Goal: Task Accomplishment & Management: Manage account settings

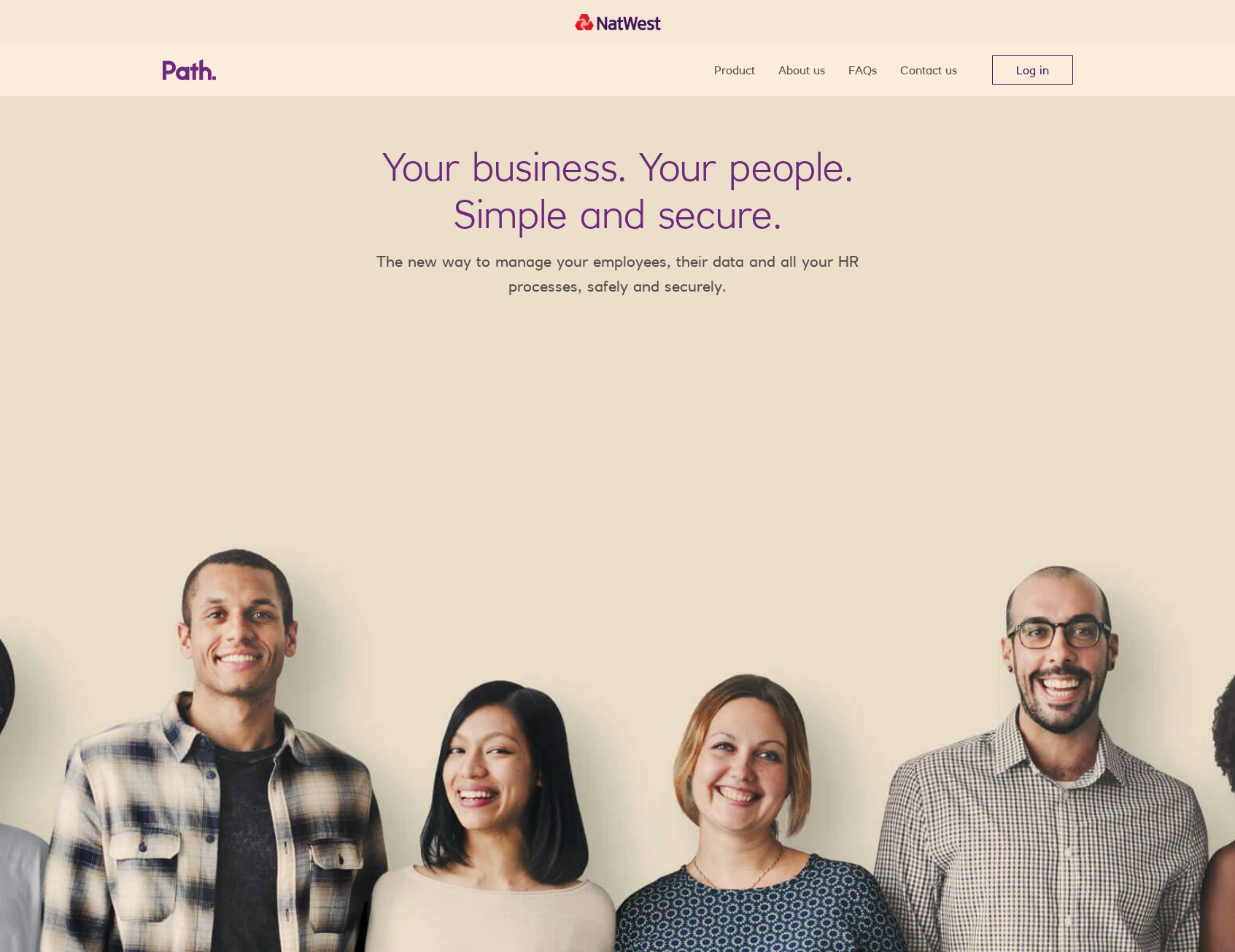
click at [1062, 69] on link "Log in" at bounding box center [1033, 70] width 81 height 29
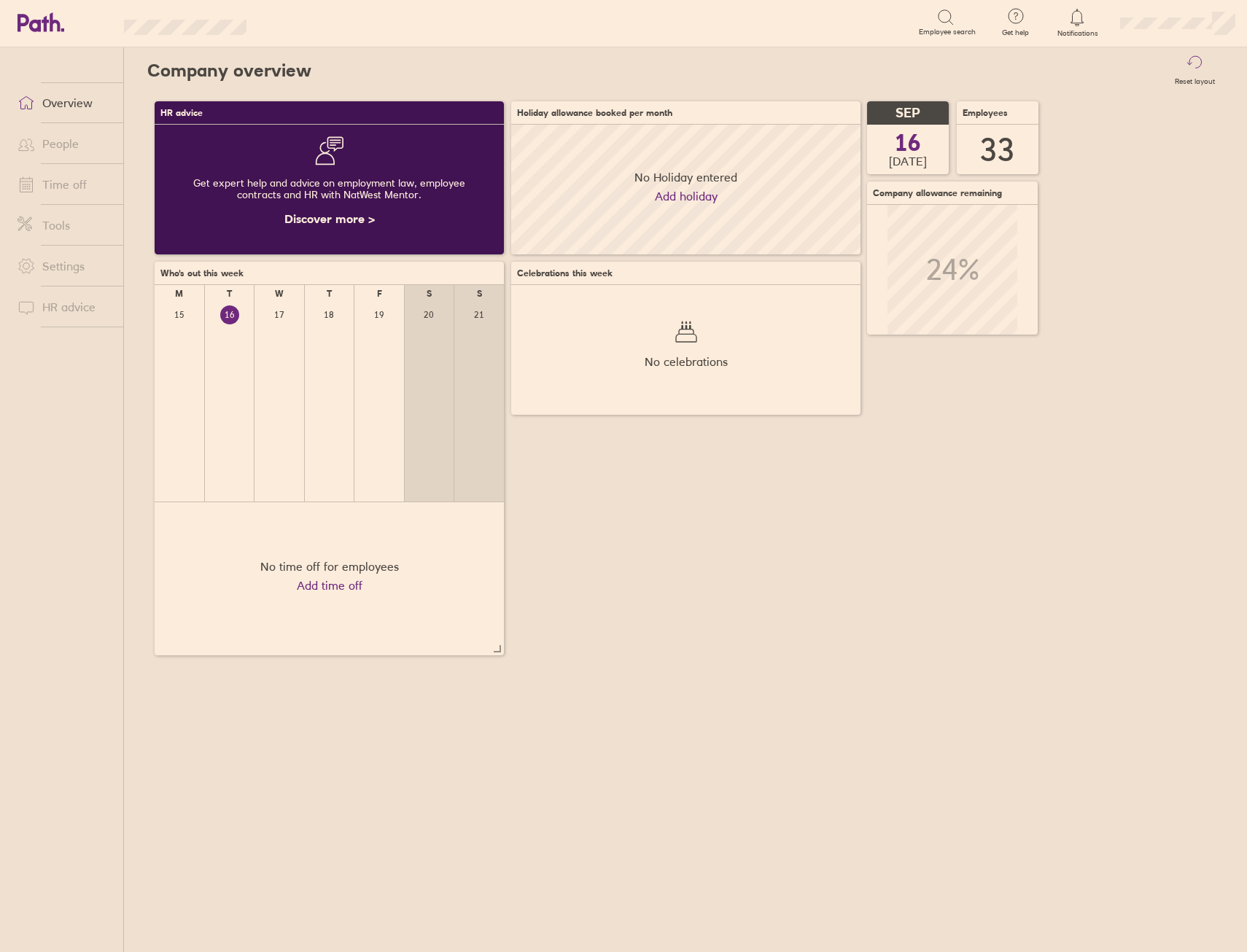
scroll to position [130, 349]
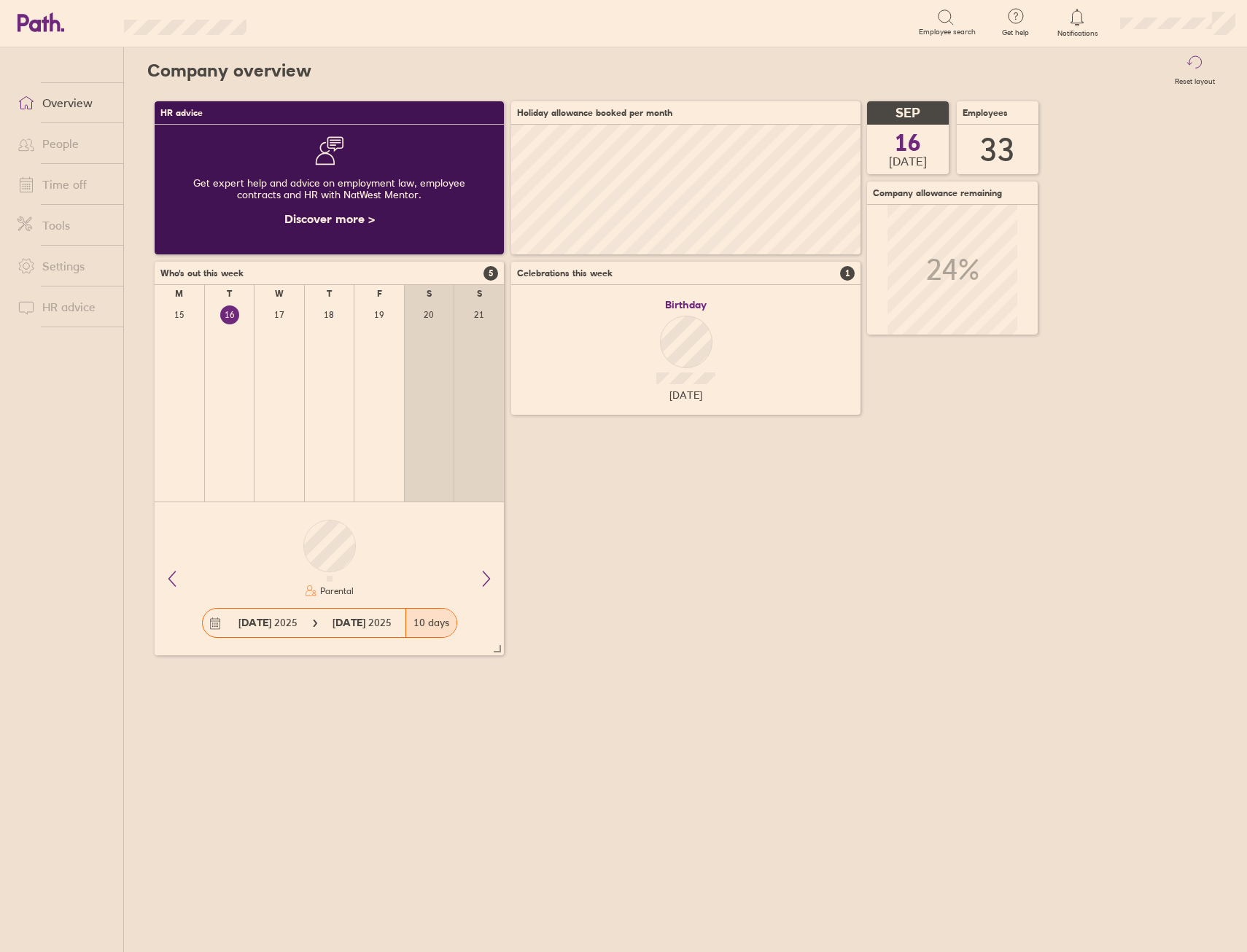
click at [70, 149] on link "People" at bounding box center [65, 143] width 118 height 29
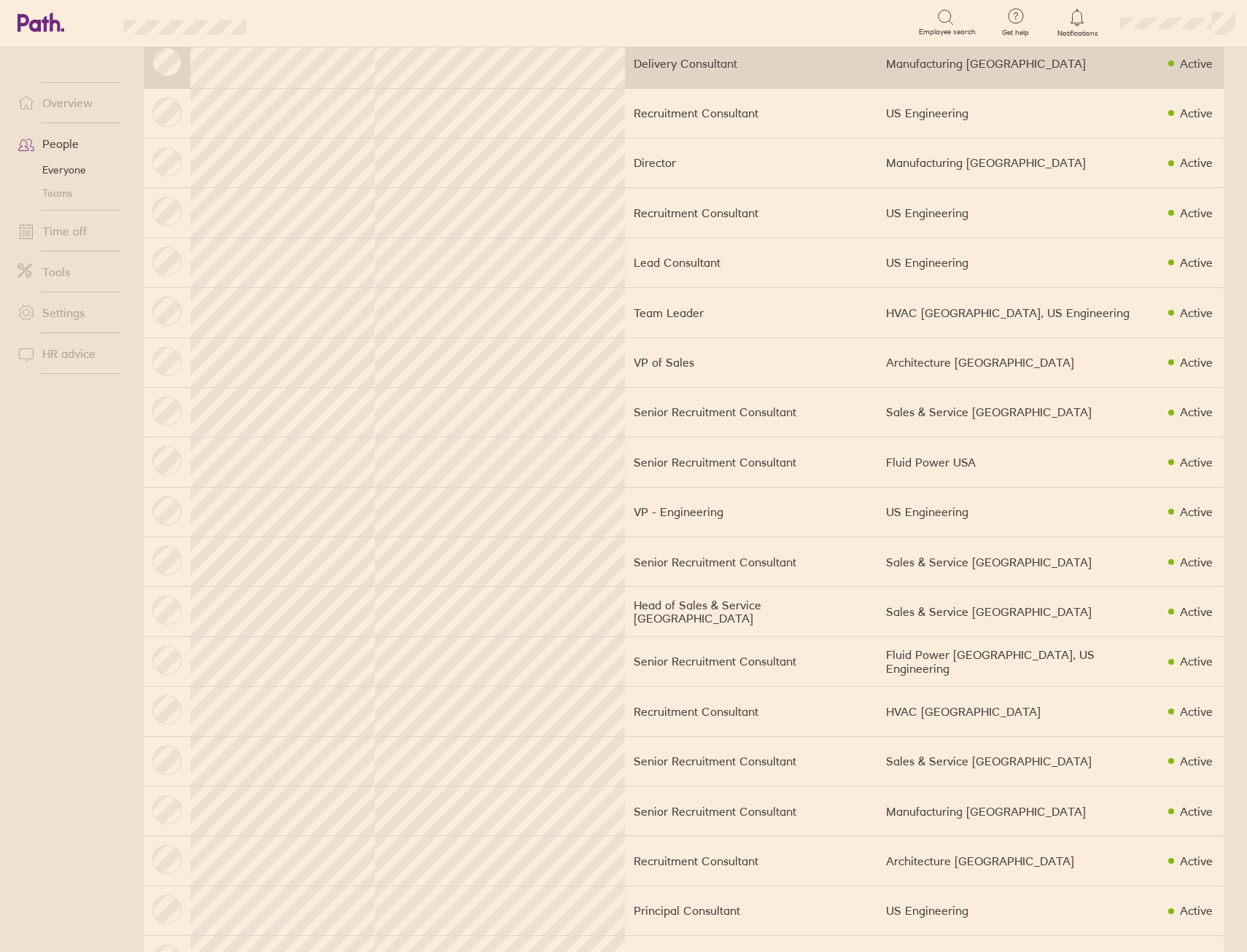
scroll to position [219, 0]
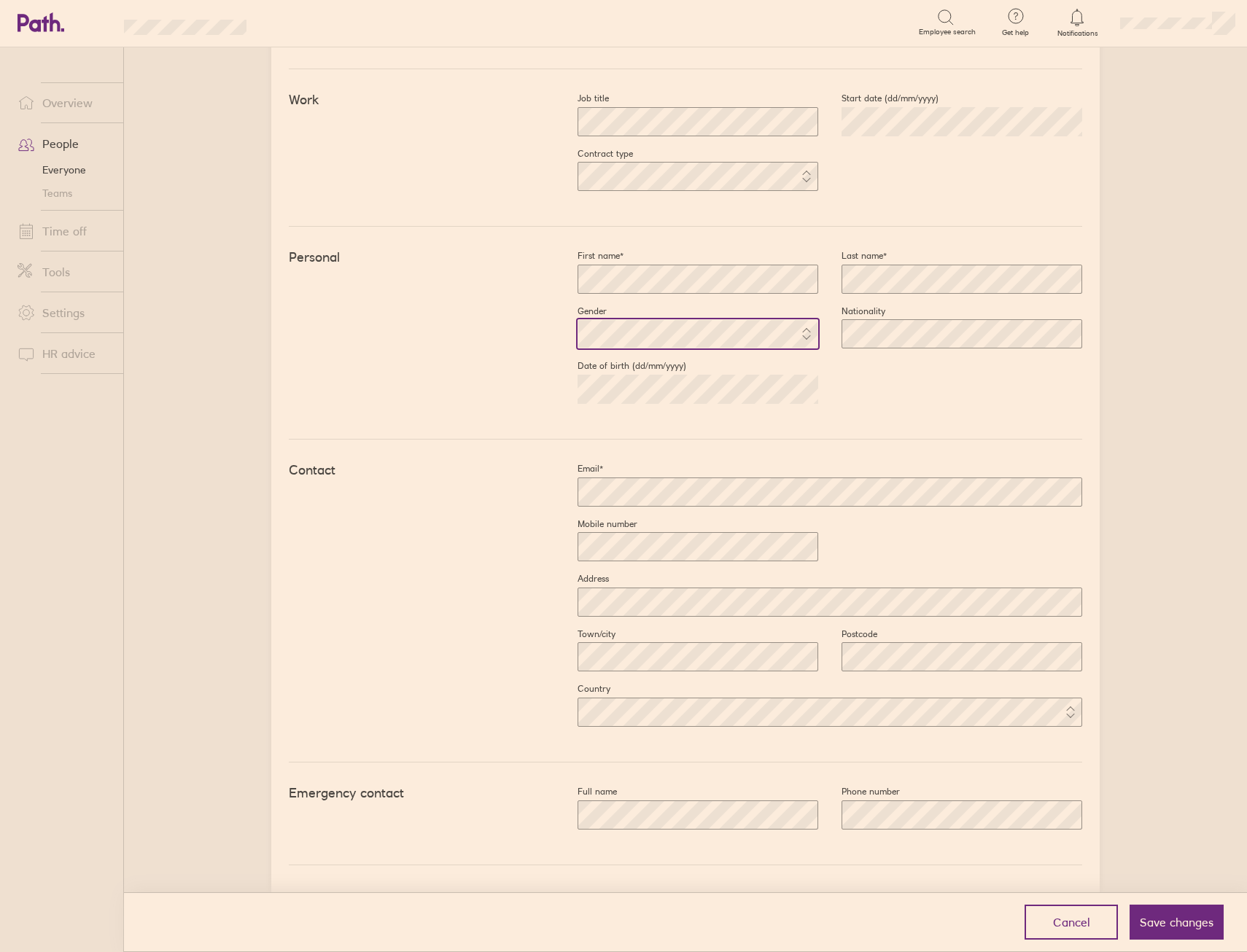
scroll to position [243, 0]
click at [912, 373] on div "First name* Last name* Gender Nationality Date of birth (dd/mm/yyyy) [DEMOGRAPH…" at bounding box center [818, 332] width 528 height 166
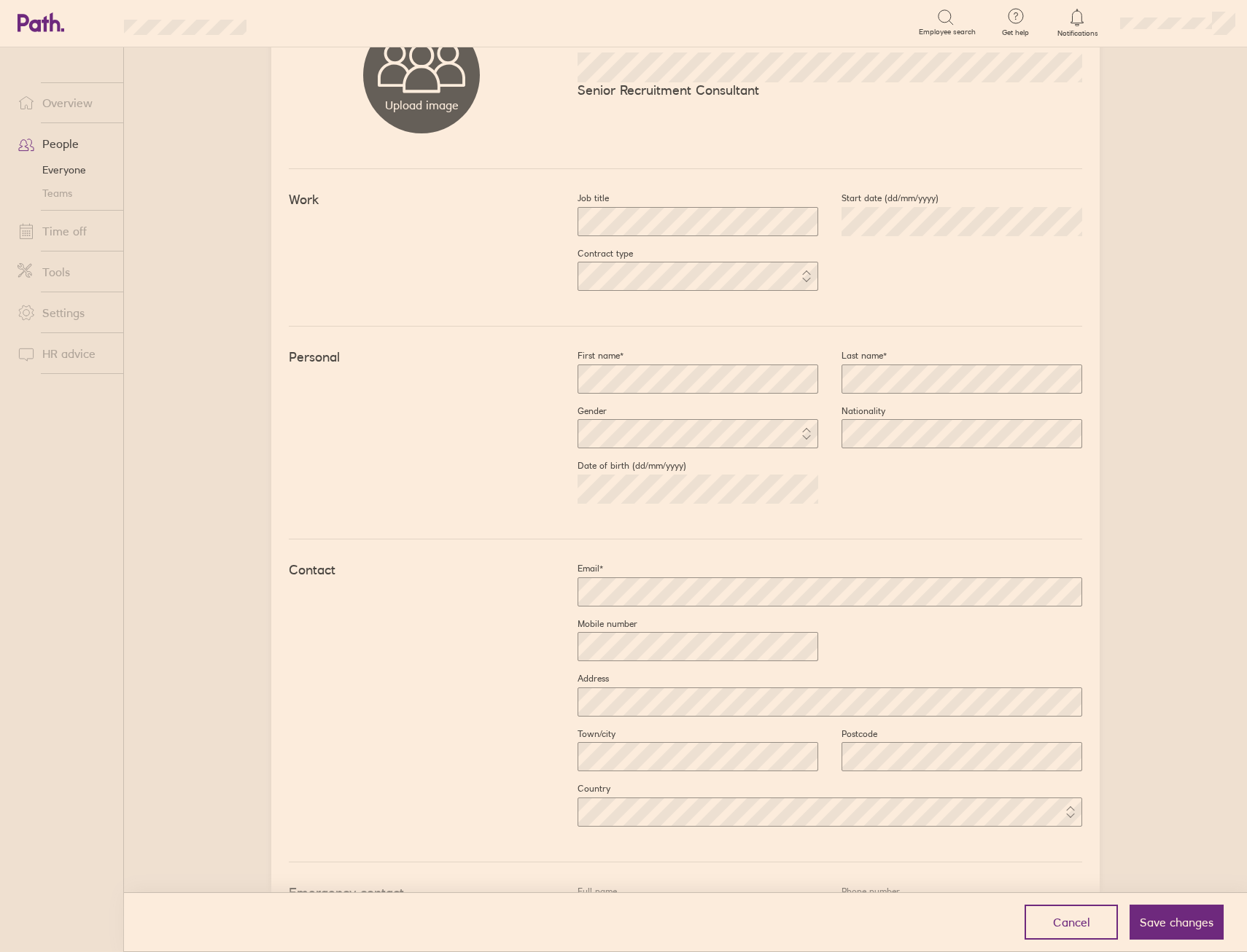
scroll to position [0, 0]
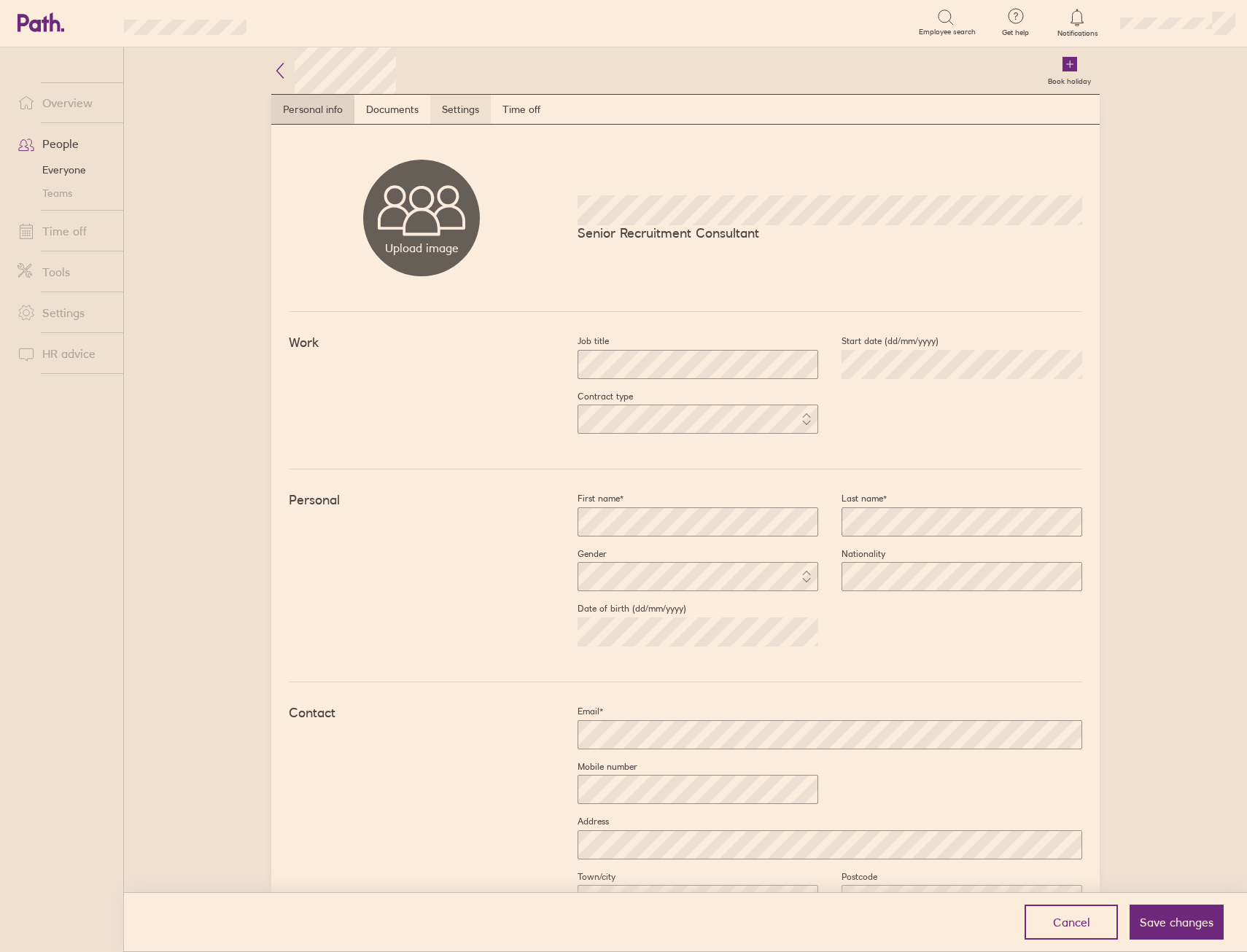
click at [452, 103] on link "Settings" at bounding box center [460, 109] width 61 height 29
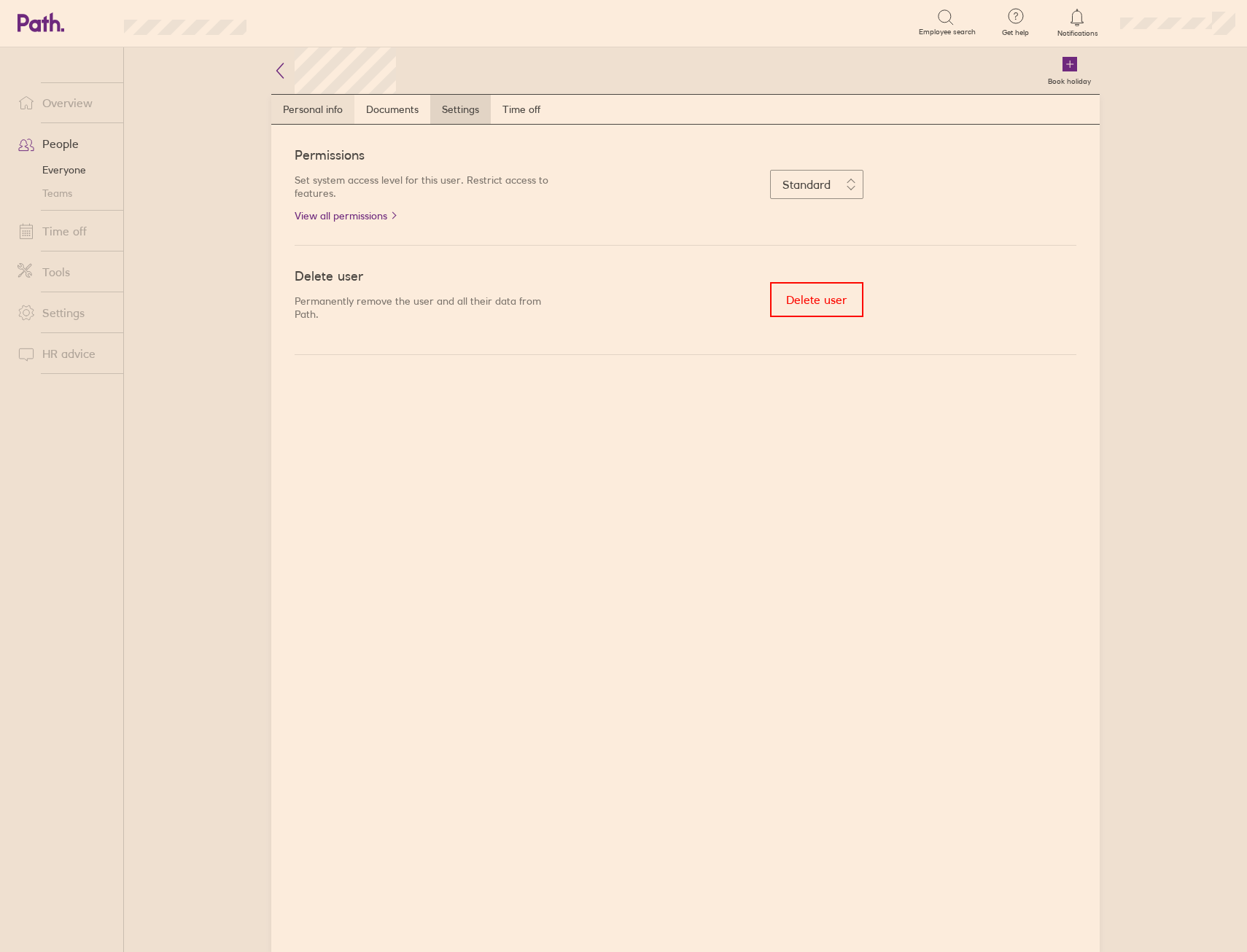
click at [345, 108] on link "Personal info" at bounding box center [313, 109] width 83 height 29
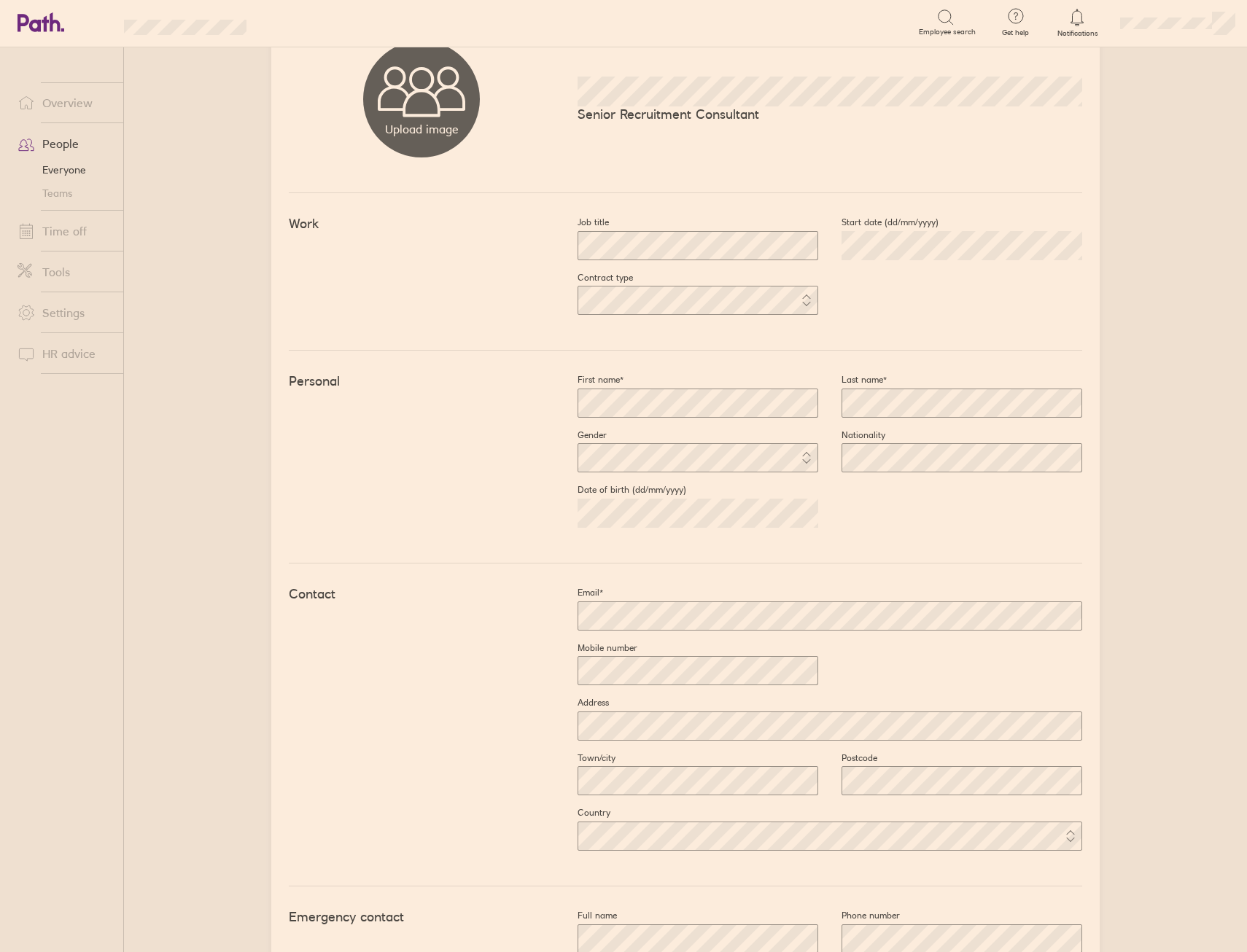
scroll to position [243, 0]
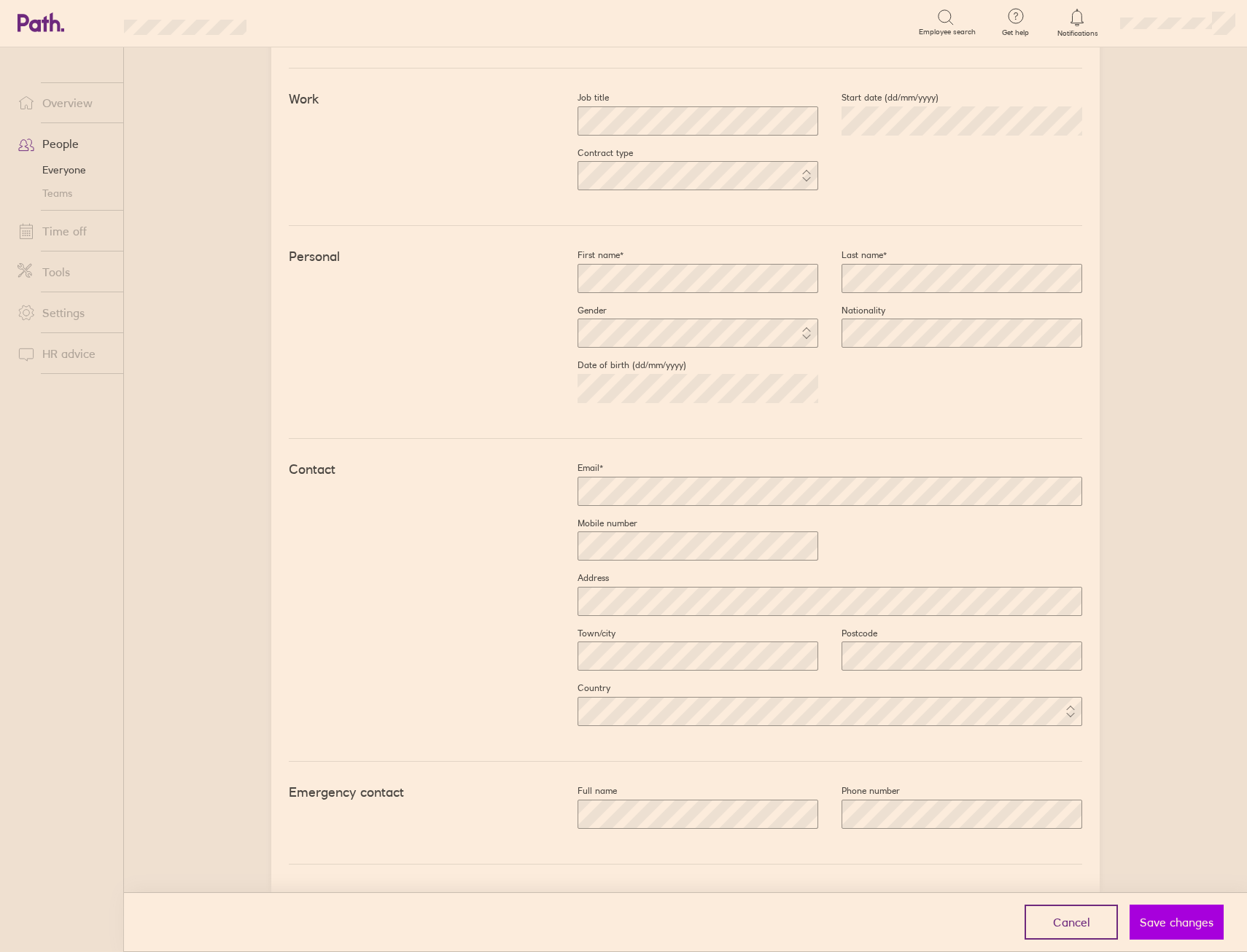
click at [1173, 912] on button "Save changes" at bounding box center [1177, 922] width 94 height 35
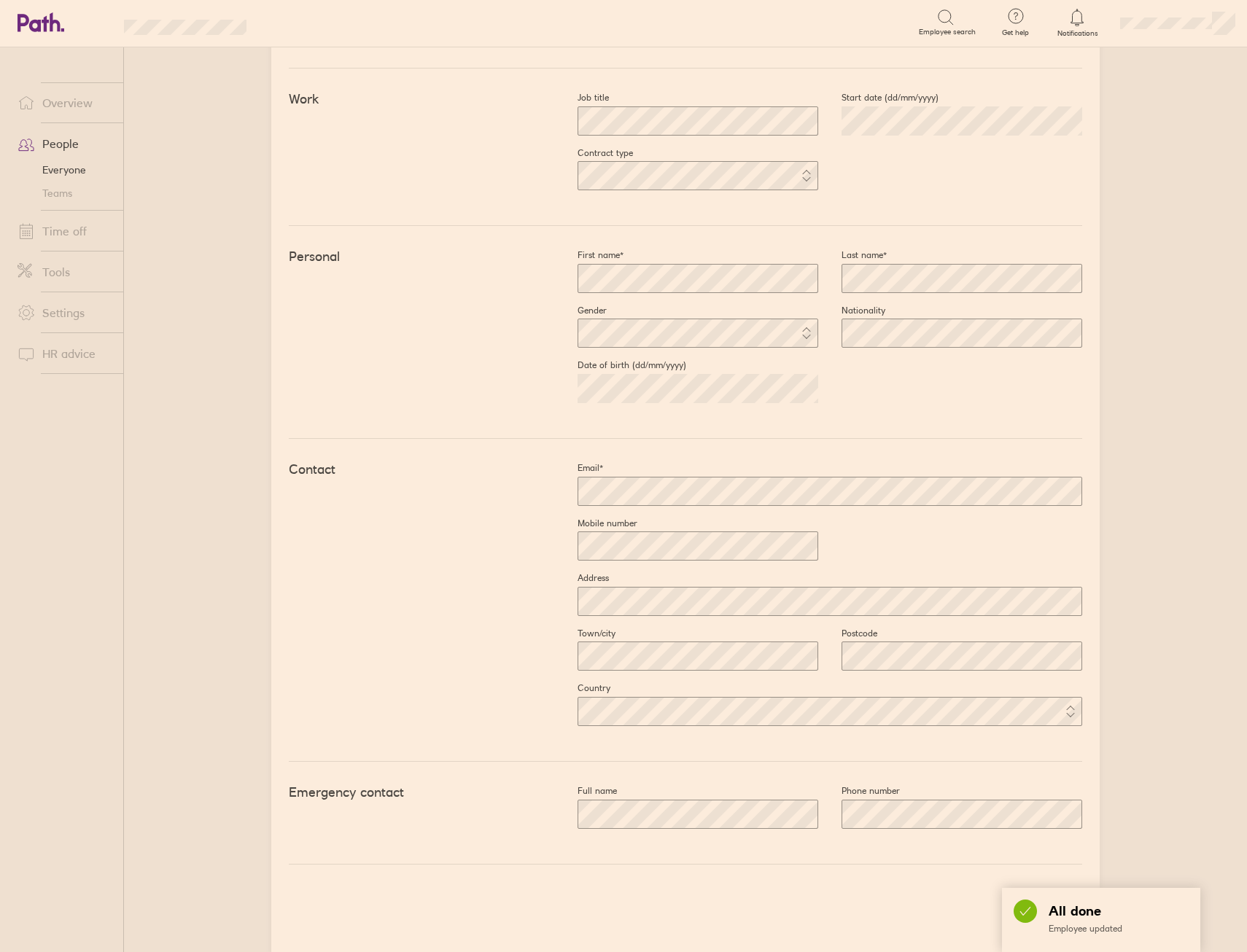
click at [1174, 927] on main "Book holiday Personal info Documents Settings Time off Upload image Choose file…" at bounding box center [685, 500] width 1123 height 905
click at [1160, 762] on main "Book holiday Personal info Documents Settings Time off Upload image Choose file…" at bounding box center [685, 500] width 1123 height 905
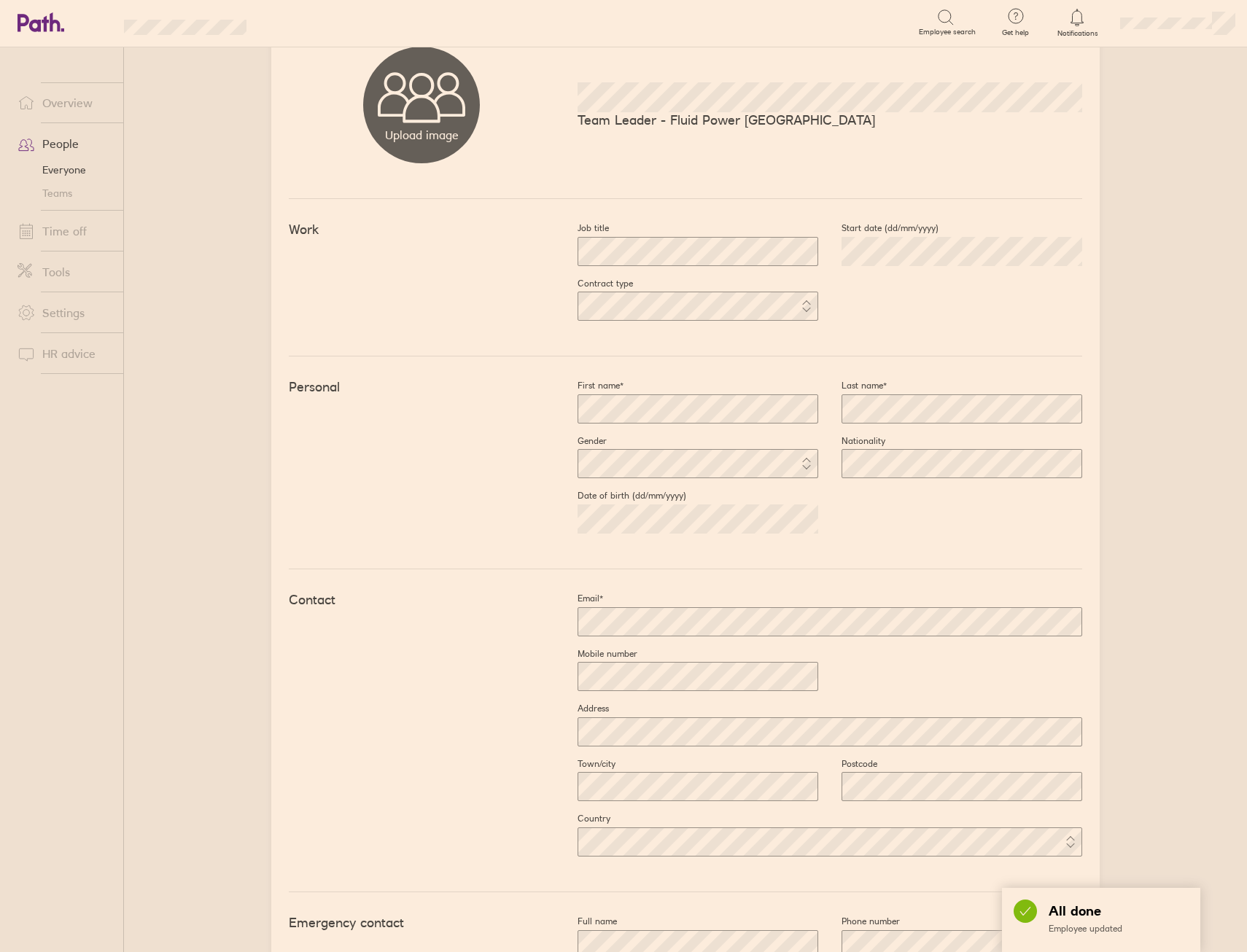
scroll to position [0, 0]
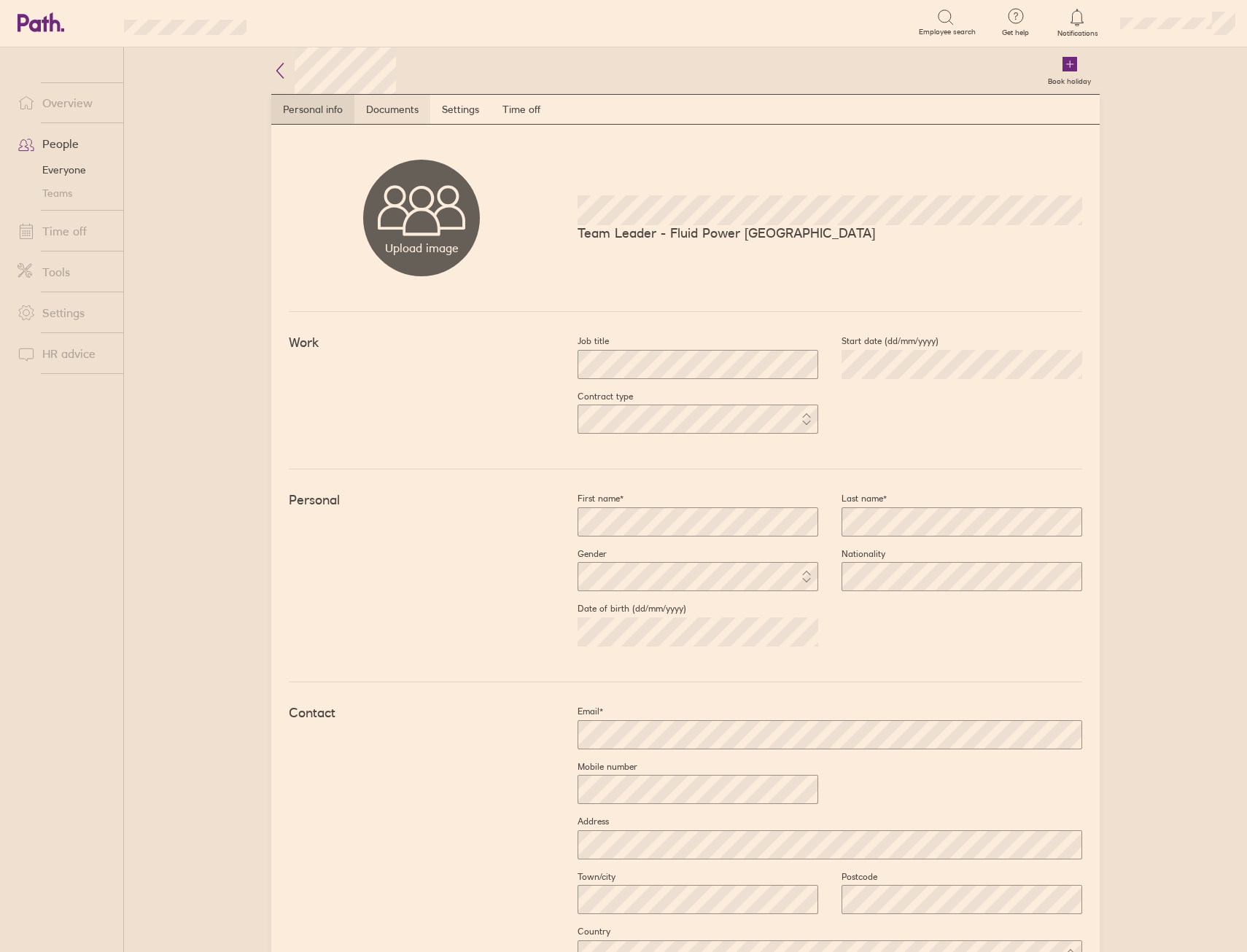
click at [391, 114] on link "Documents" at bounding box center [392, 109] width 76 height 29
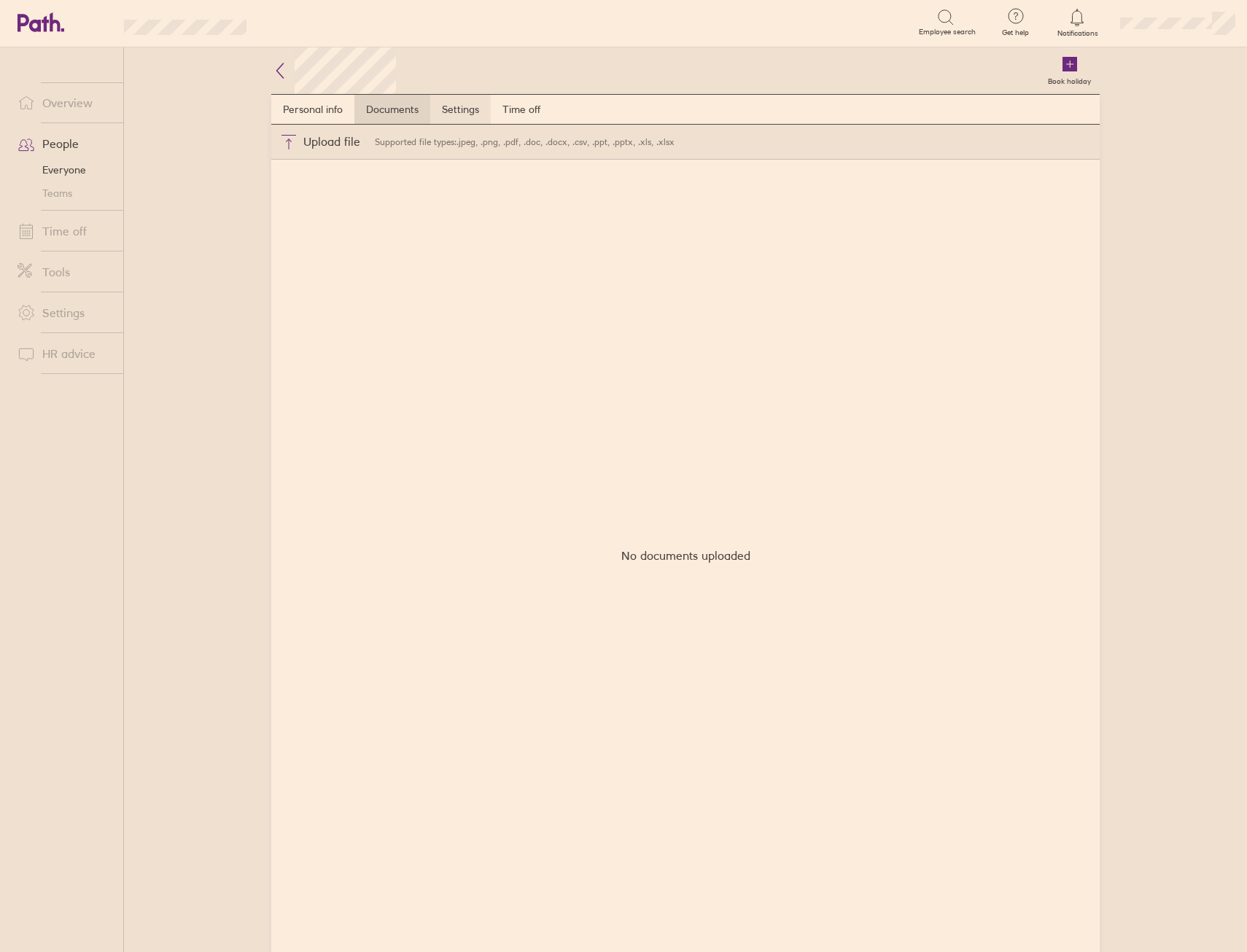
click at [447, 108] on link "Settings" at bounding box center [460, 109] width 61 height 29
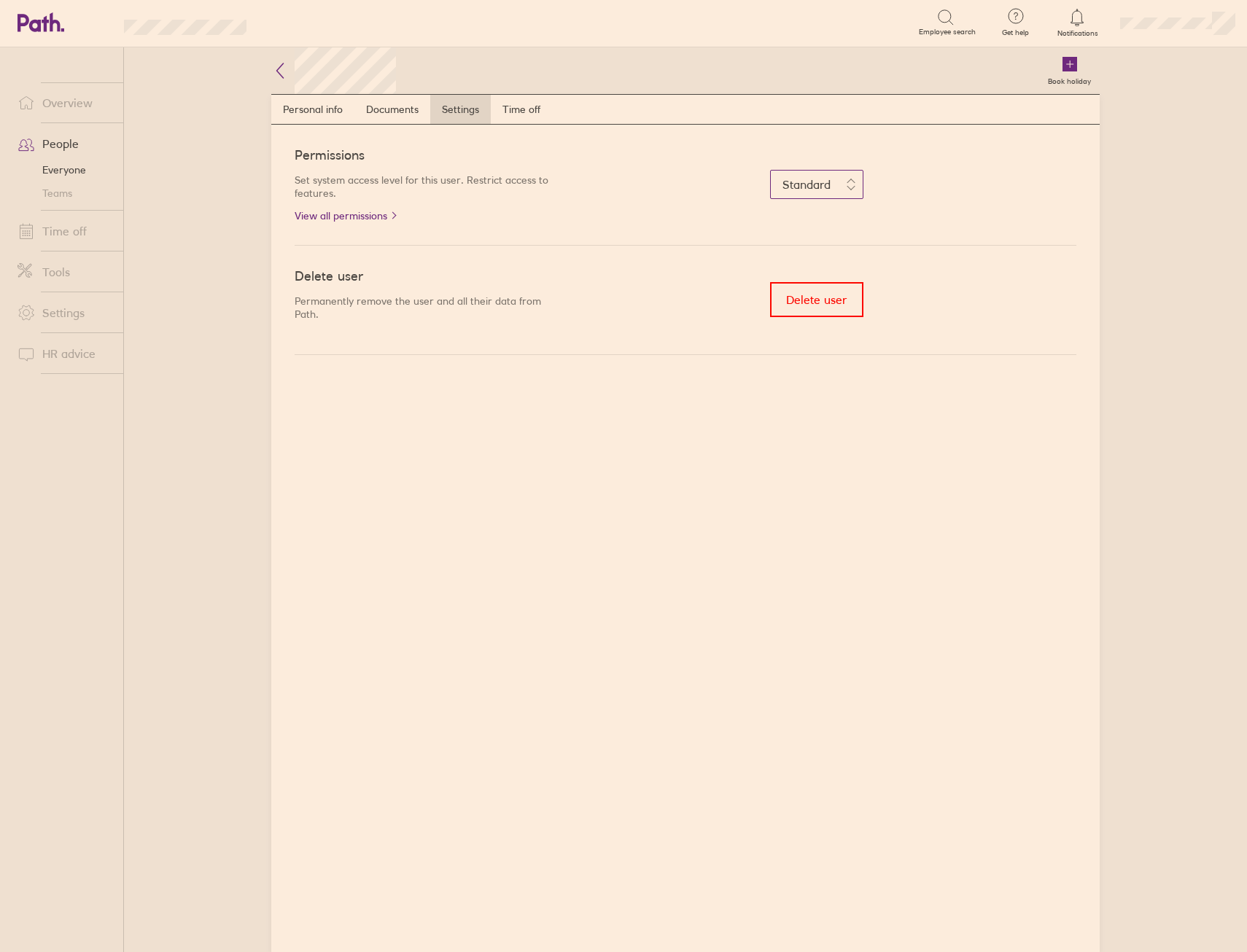
click at [799, 184] on span "Standard" at bounding box center [806, 184] width 48 height 15
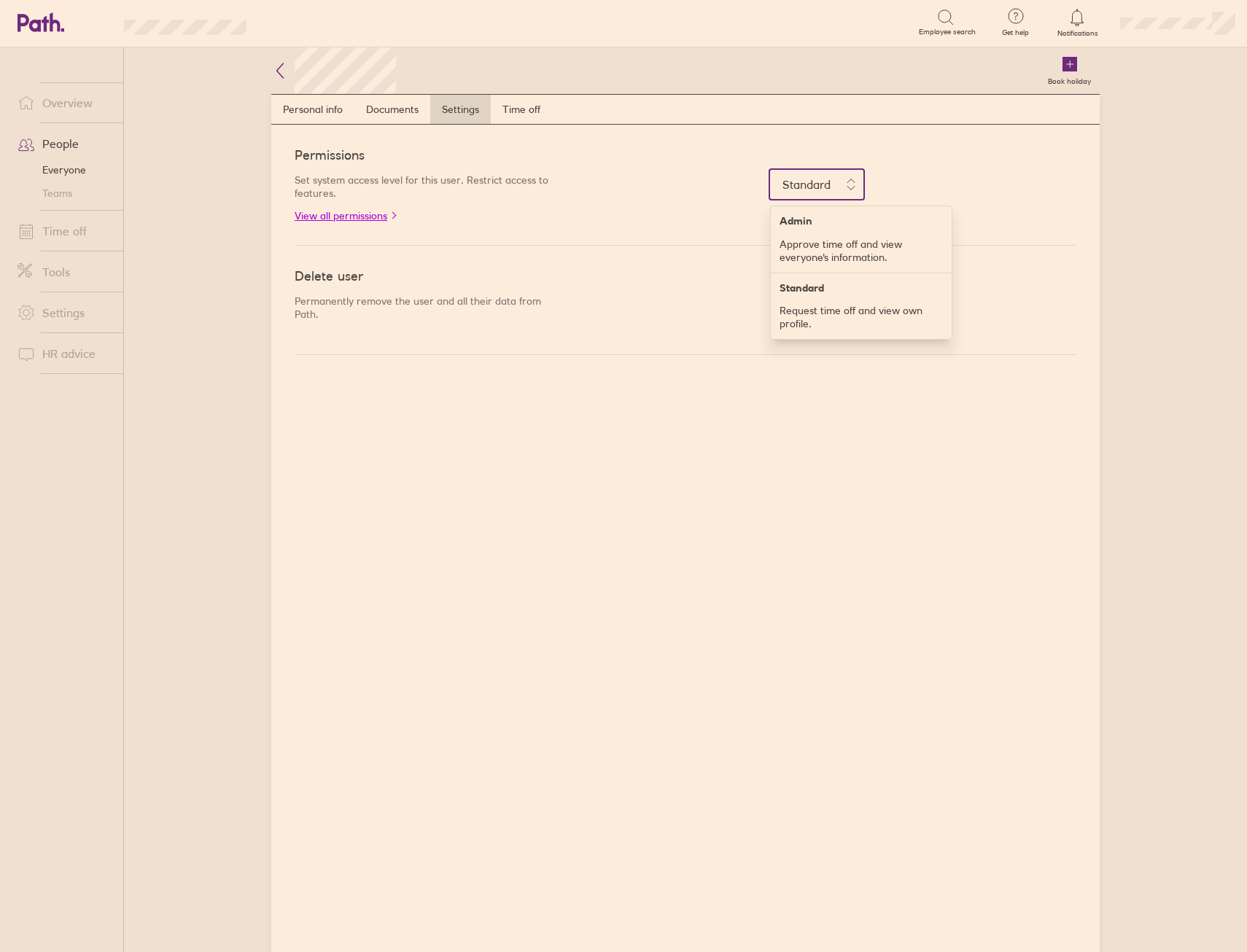
click at [338, 212] on link "View all permissions" at bounding box center [425, 216] width 262 height 12
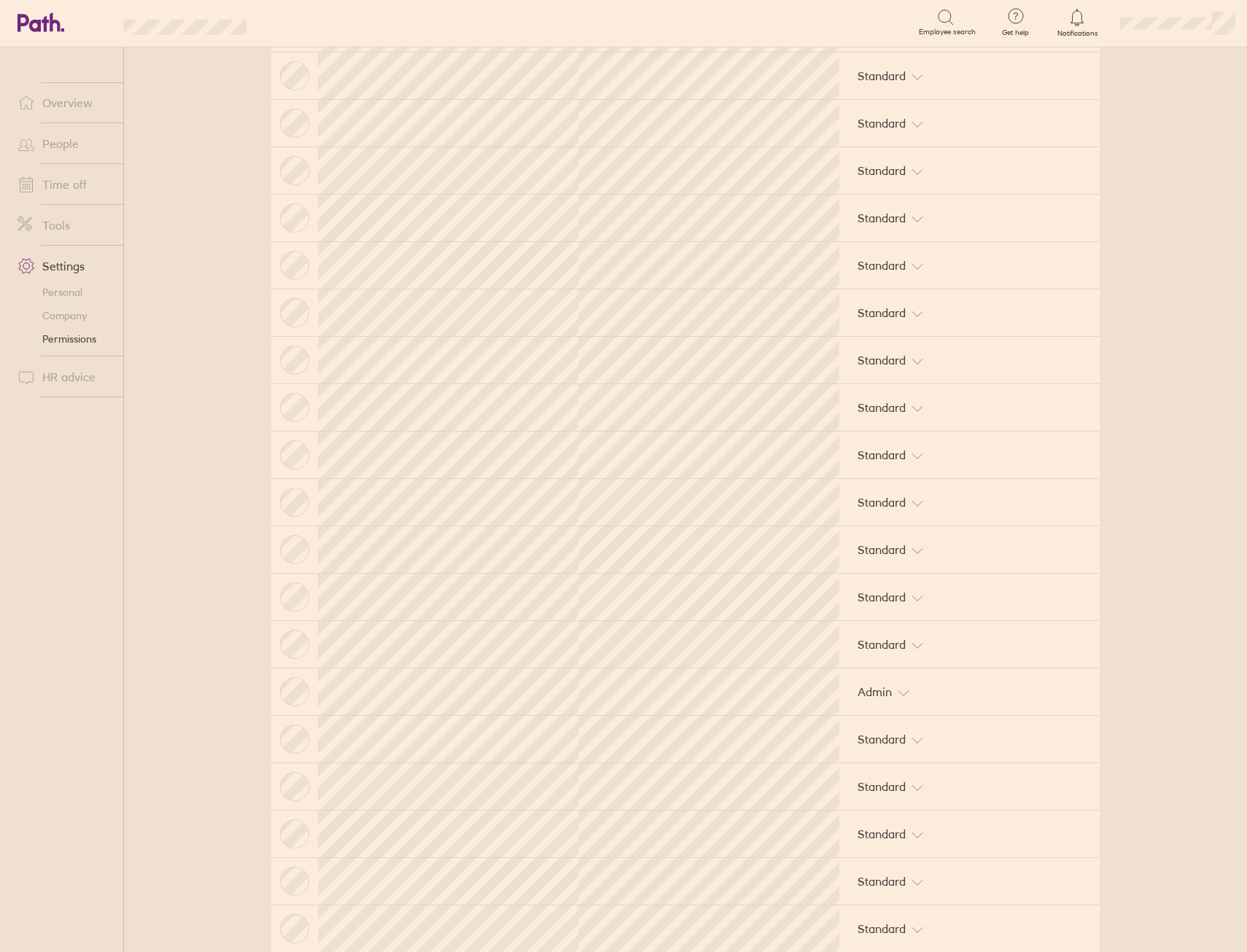
scroll to position [506, 0]
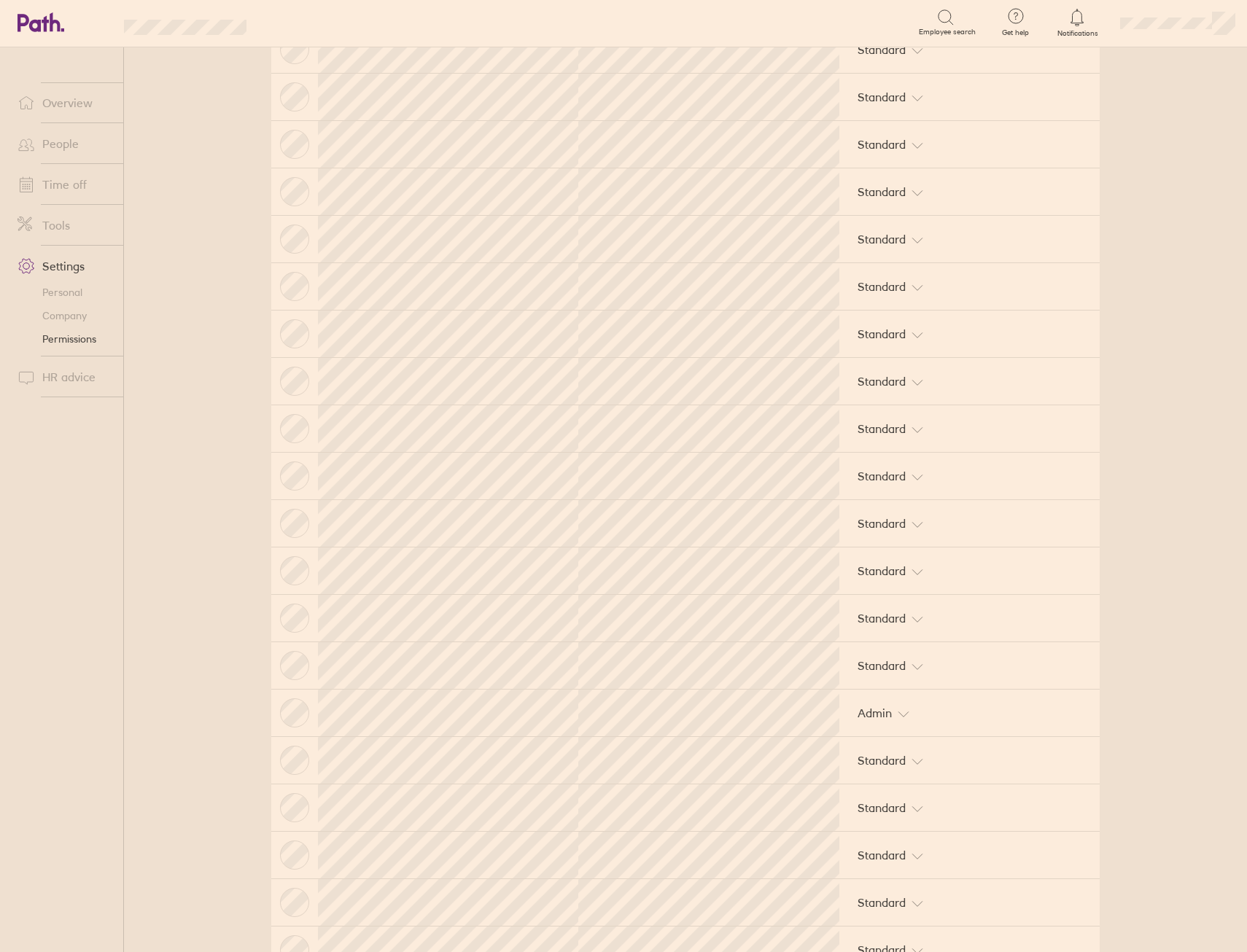
click at [916, 304] on td "Standard" at bounding box center [969, 287] width 261 height 48
click at [911, 297] on button "Standard" at bounding box center [890, 287] width 85 height 29
click at [1203, 308] on main "Account permissions Decide what people can see and do. Here's an overview showi…" at bounding box center [685, 500] width 1123 height 905
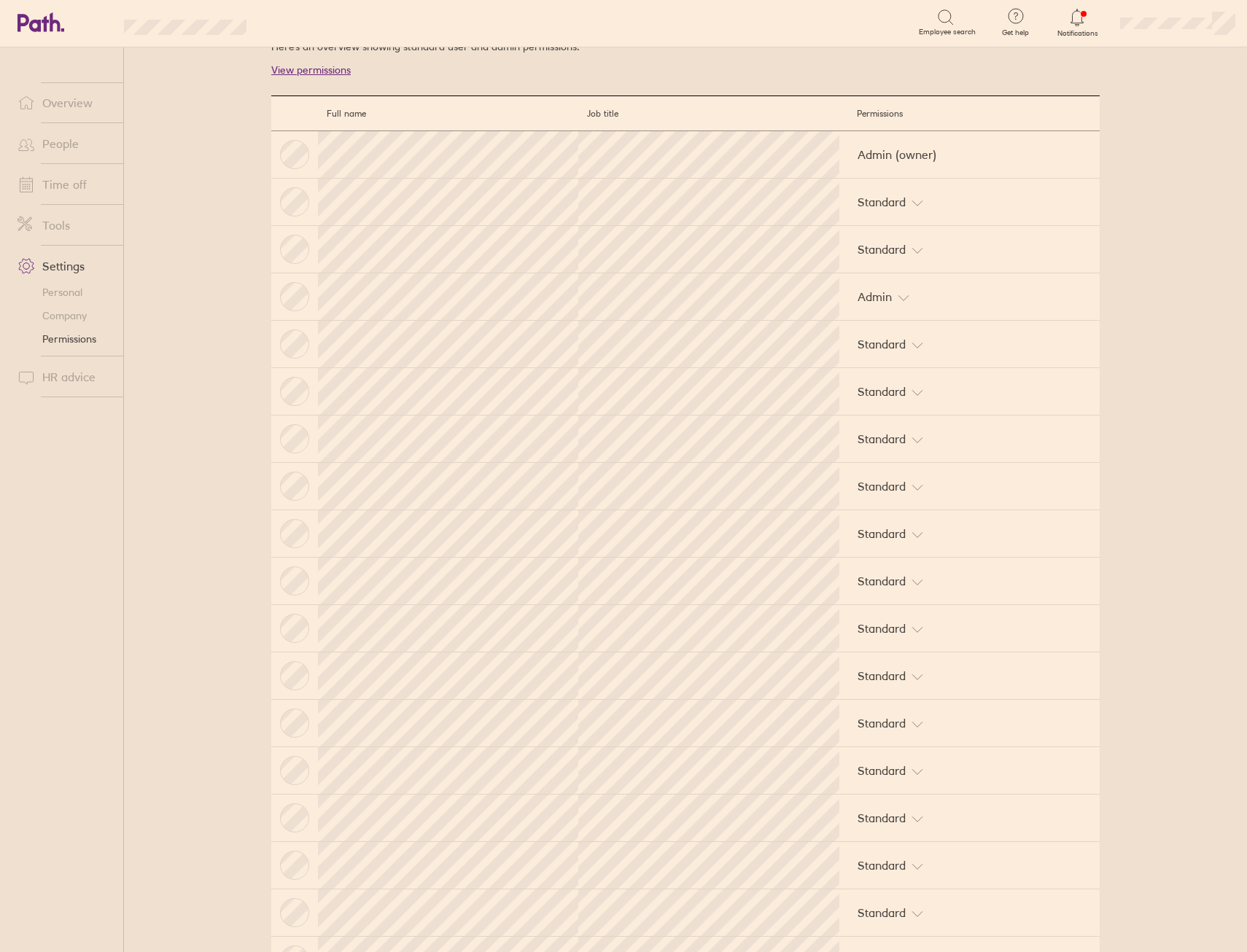
scroll to position [0, 0]
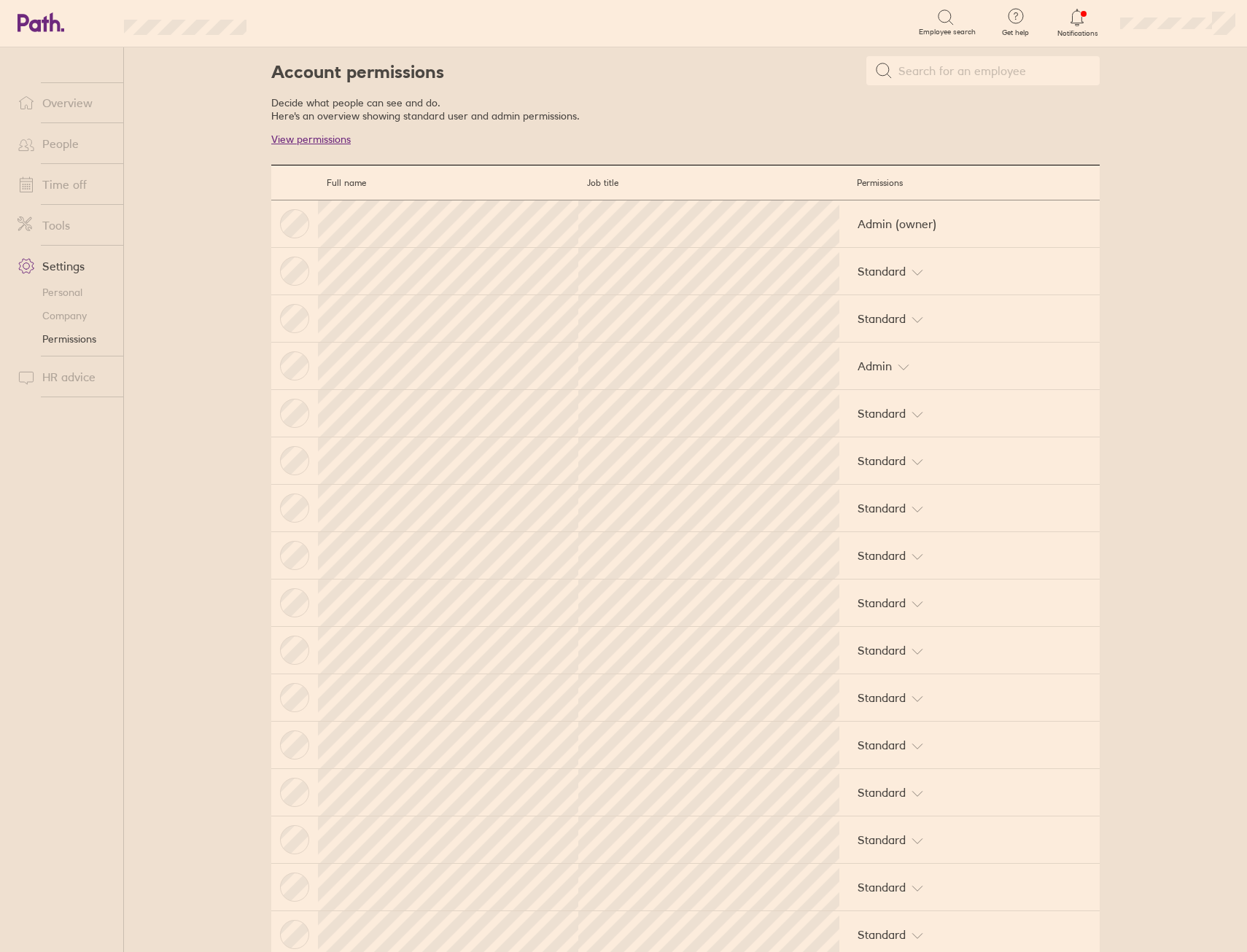
click at [325, 140] on link "View permissions" at bounding box center [311, 138] width 79 height 13
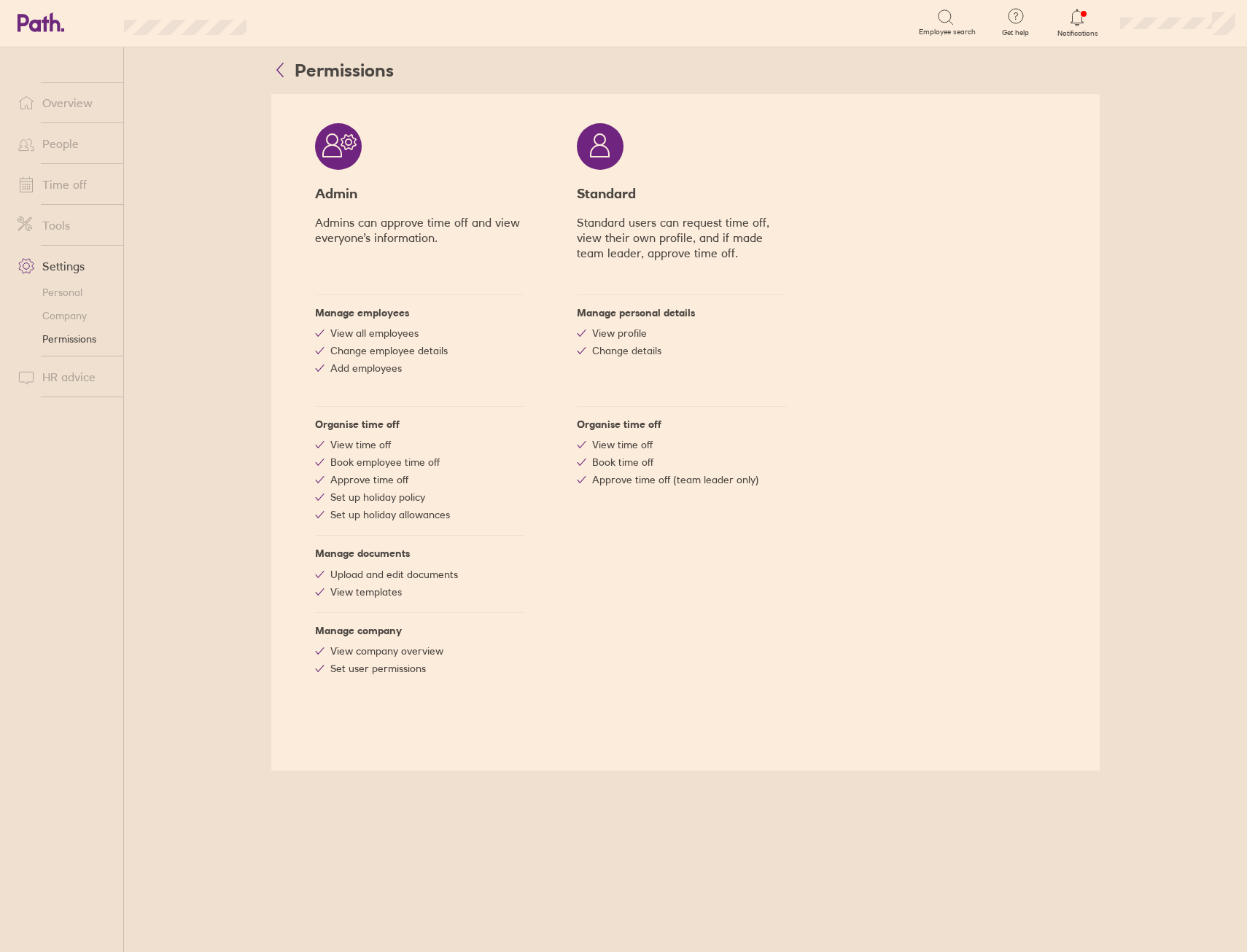
click at [70, 318] on link "Company" at bounding box center [65, 315] width 118 height 23
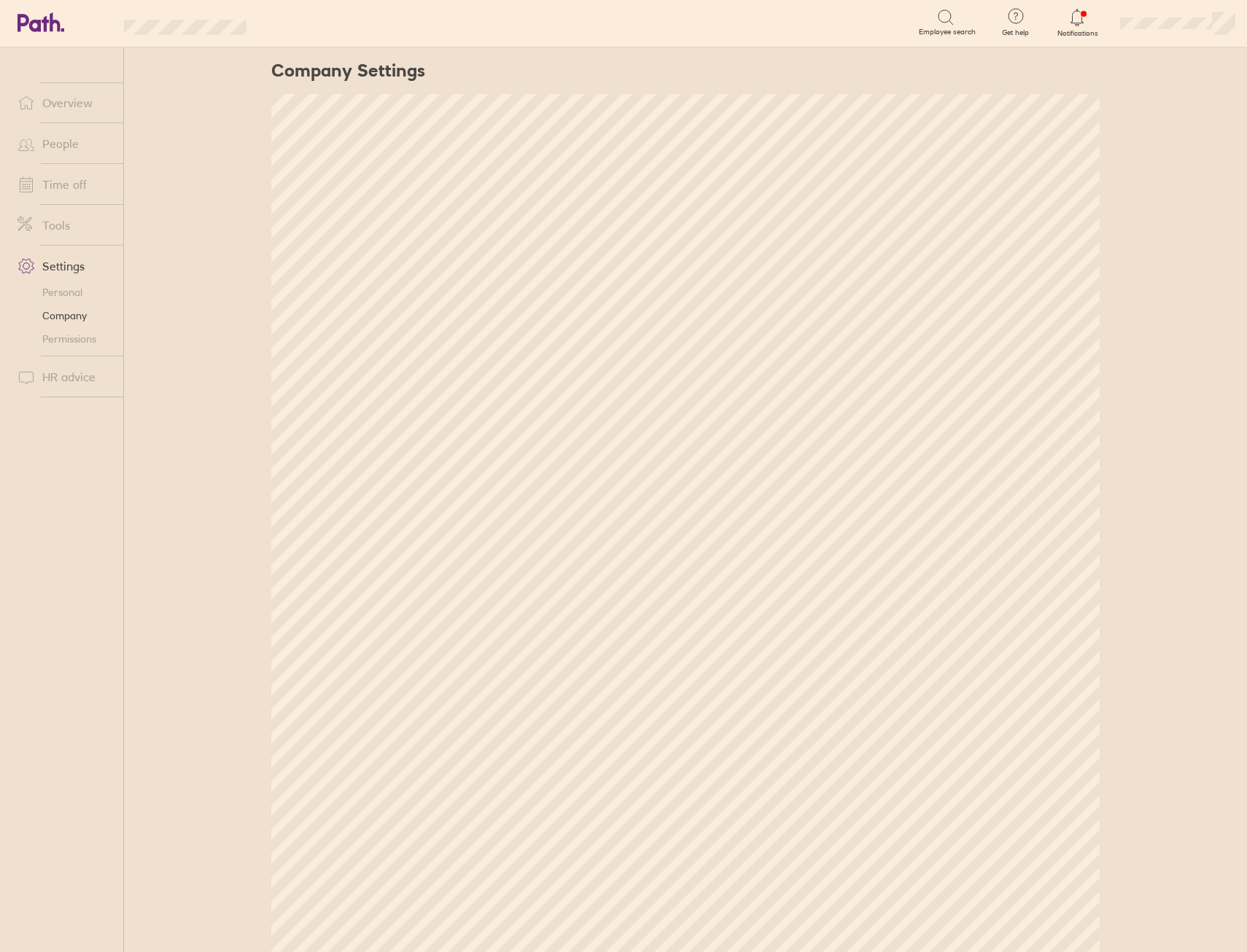
click at [73, 293] on link "Personal" at bounding box center [65, 292] width 118 height 23
click at [54, 140] on link "People" at bounding box center [65, 143] width 118 height 29
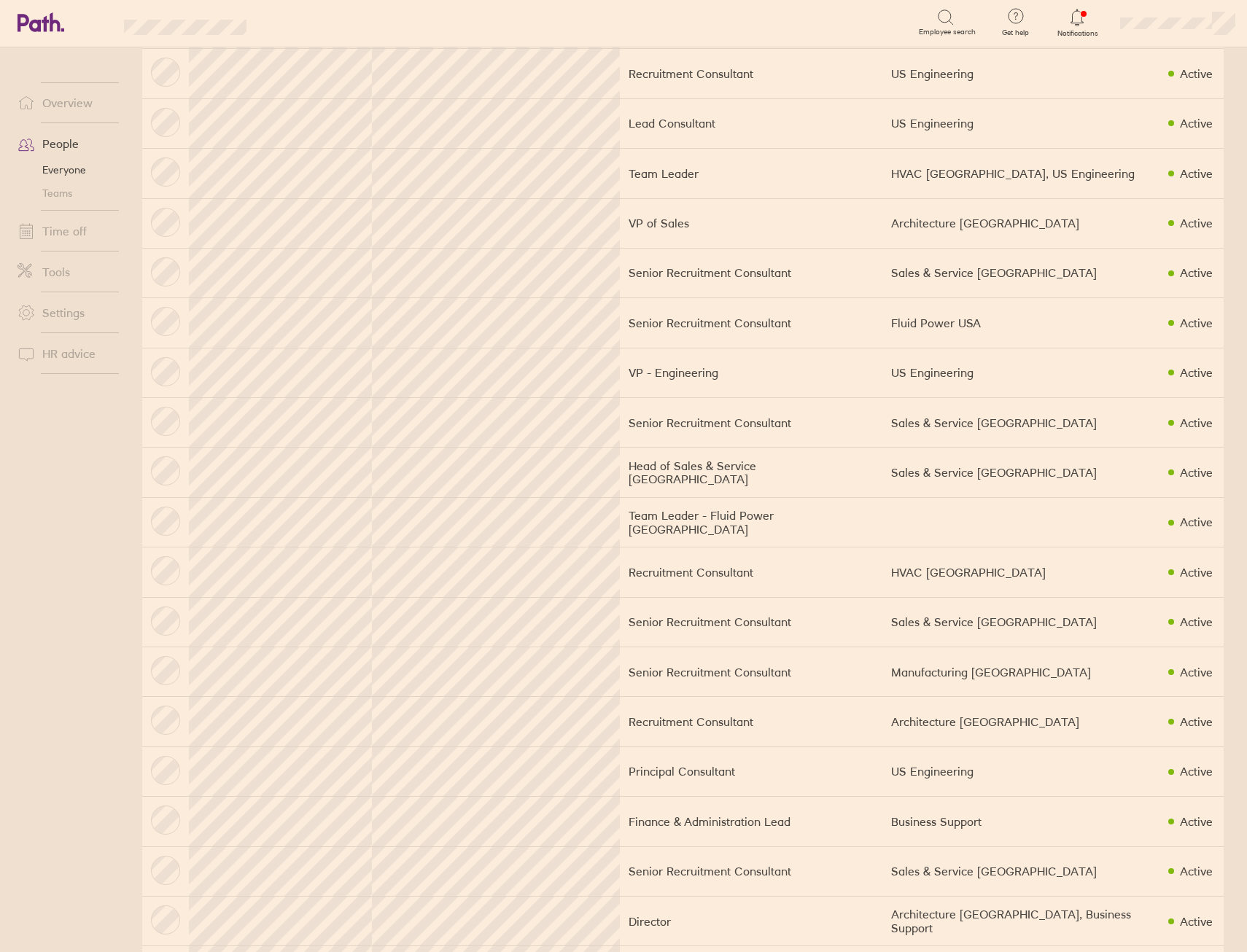
scroll to position [292, 0]
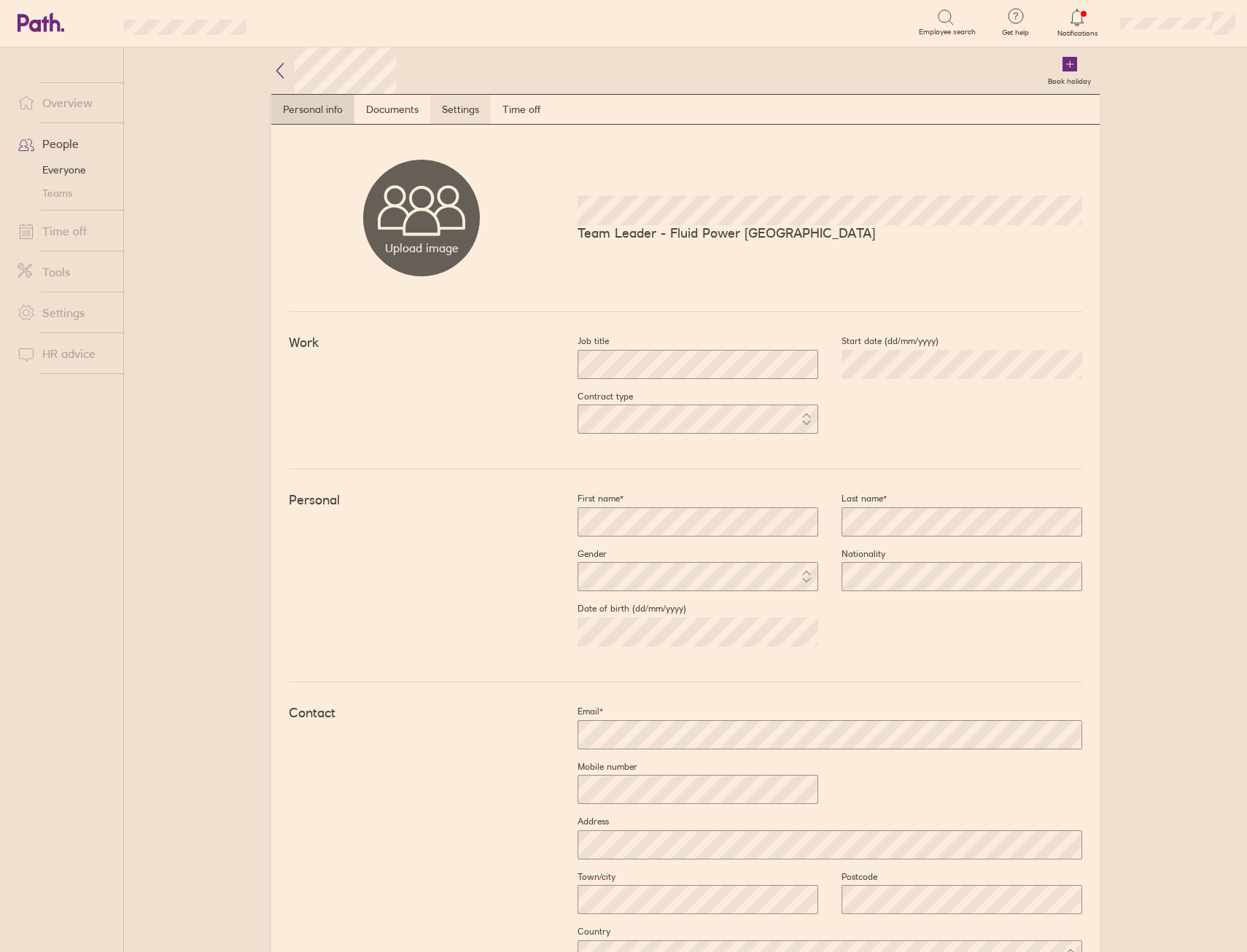
click at [484, 97] on link "Settings" at bounding box center [460, 109] width 61 height 29
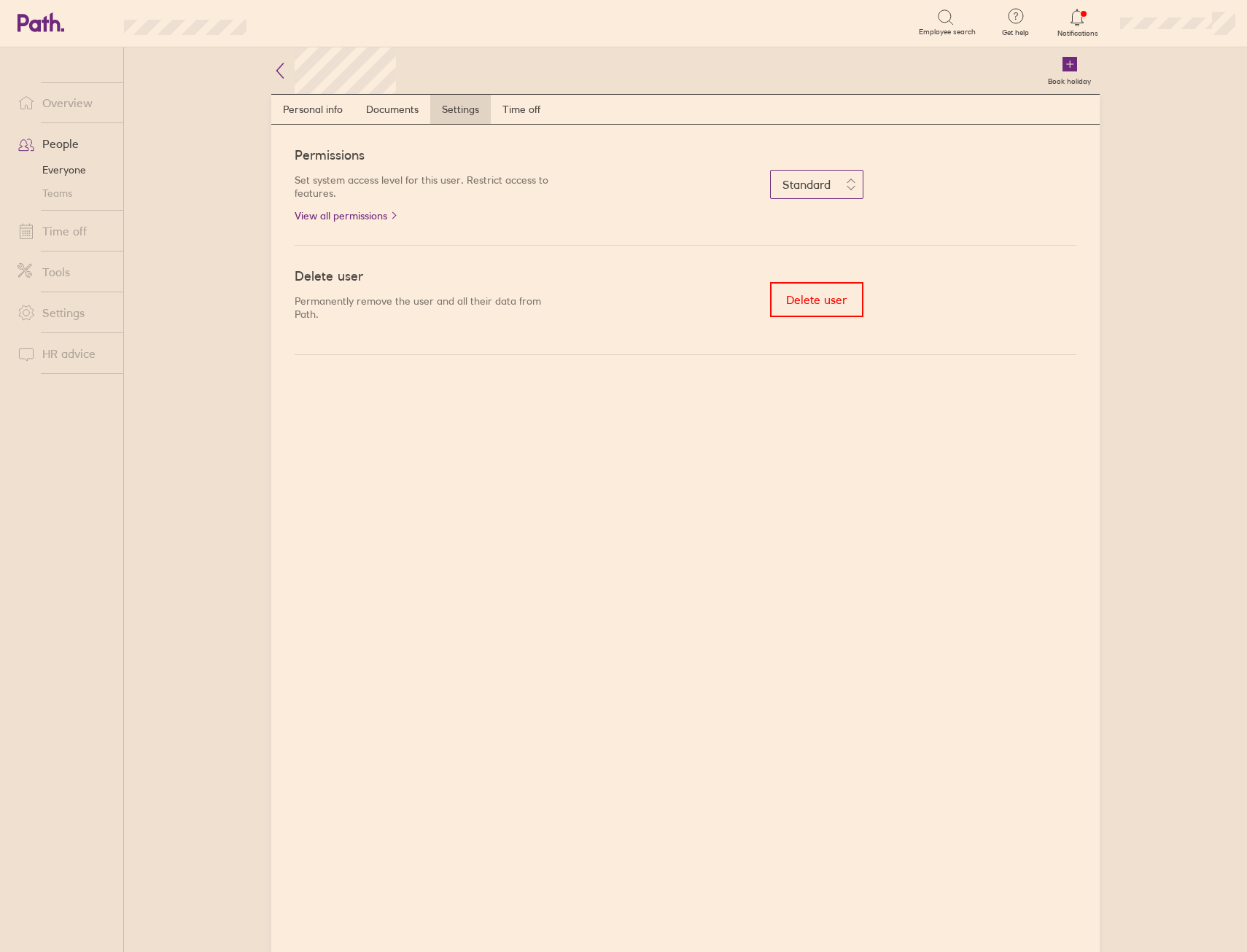
click at [816, 190] on span "Standard" at bounding box center [806, 184] width 48 height 15
click at [820, 288] on h4 "Standard" at bounding box center [861, 289] width 163 height 12
click at [331, 211] on link "View all permissions" at bounding box center [425, 216] width 262 height 12
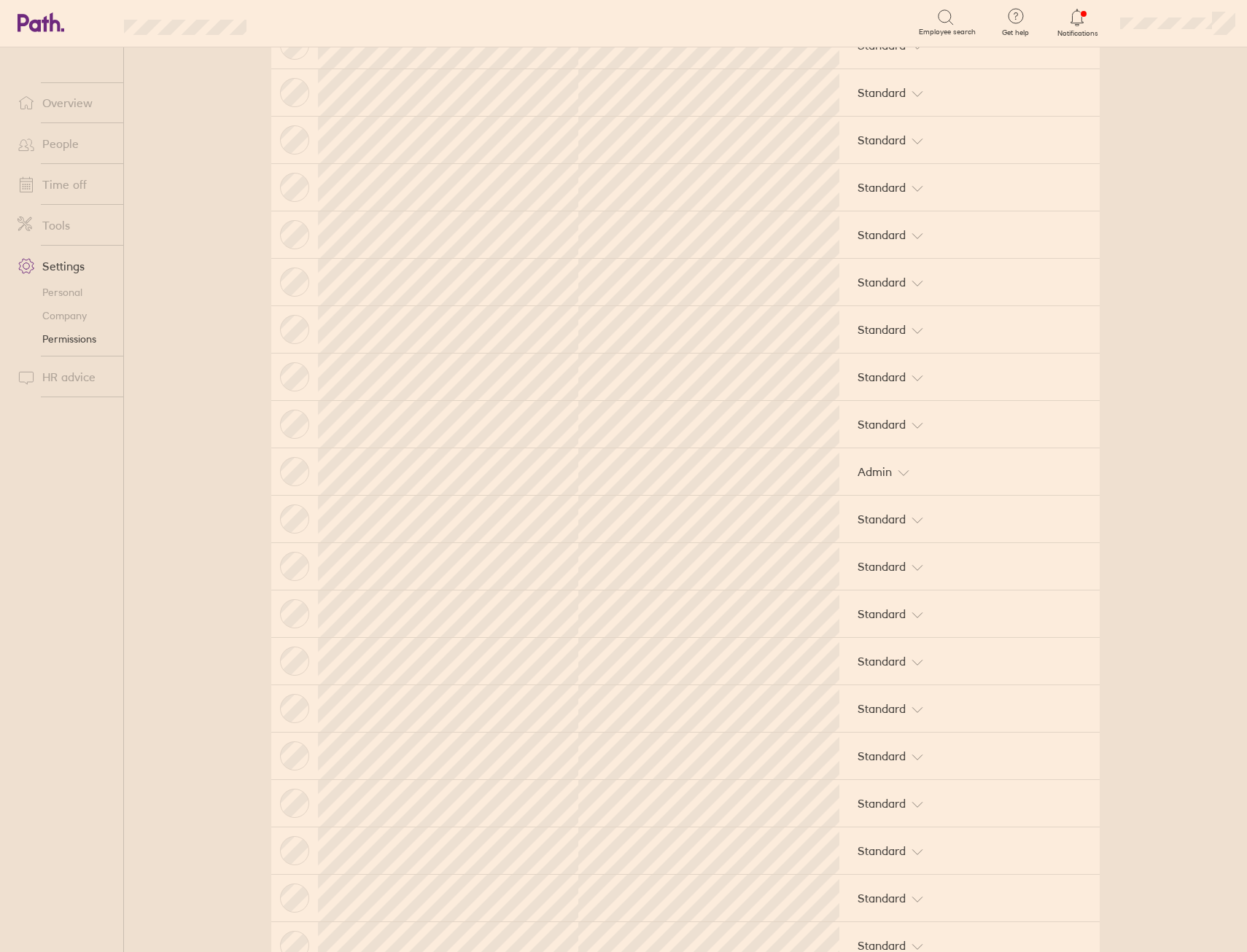
scroll to position [657, 0]
click at [876, 170] on td "Standard" at bounding box center [969, 184] width 261 height 48
click at [876, 170] on button "Standard" at bounding box center [890, 184] width 85 height 29
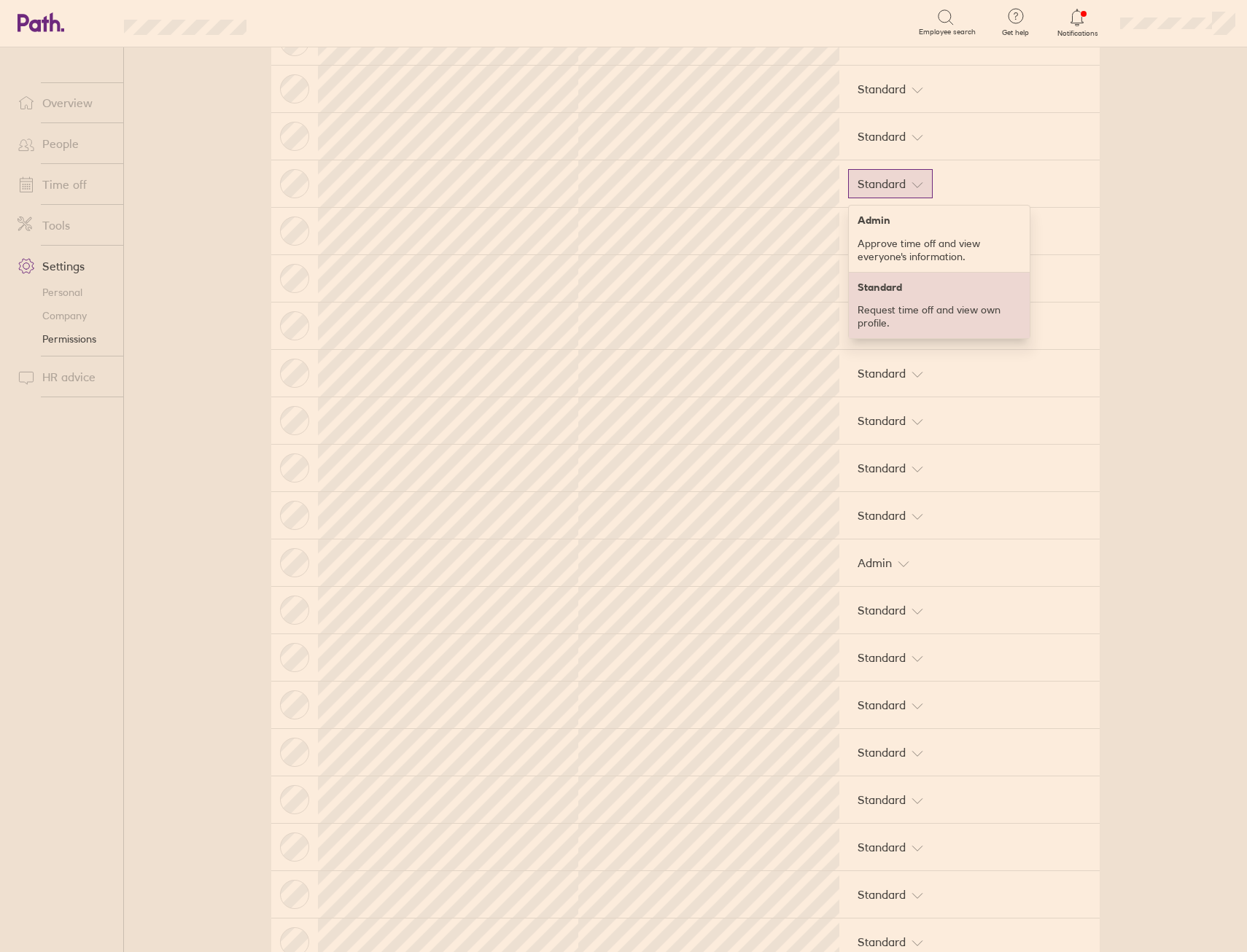
click at [877, 289] on h4 "Standard" at bounding box center [939, 288] width 163 height 12
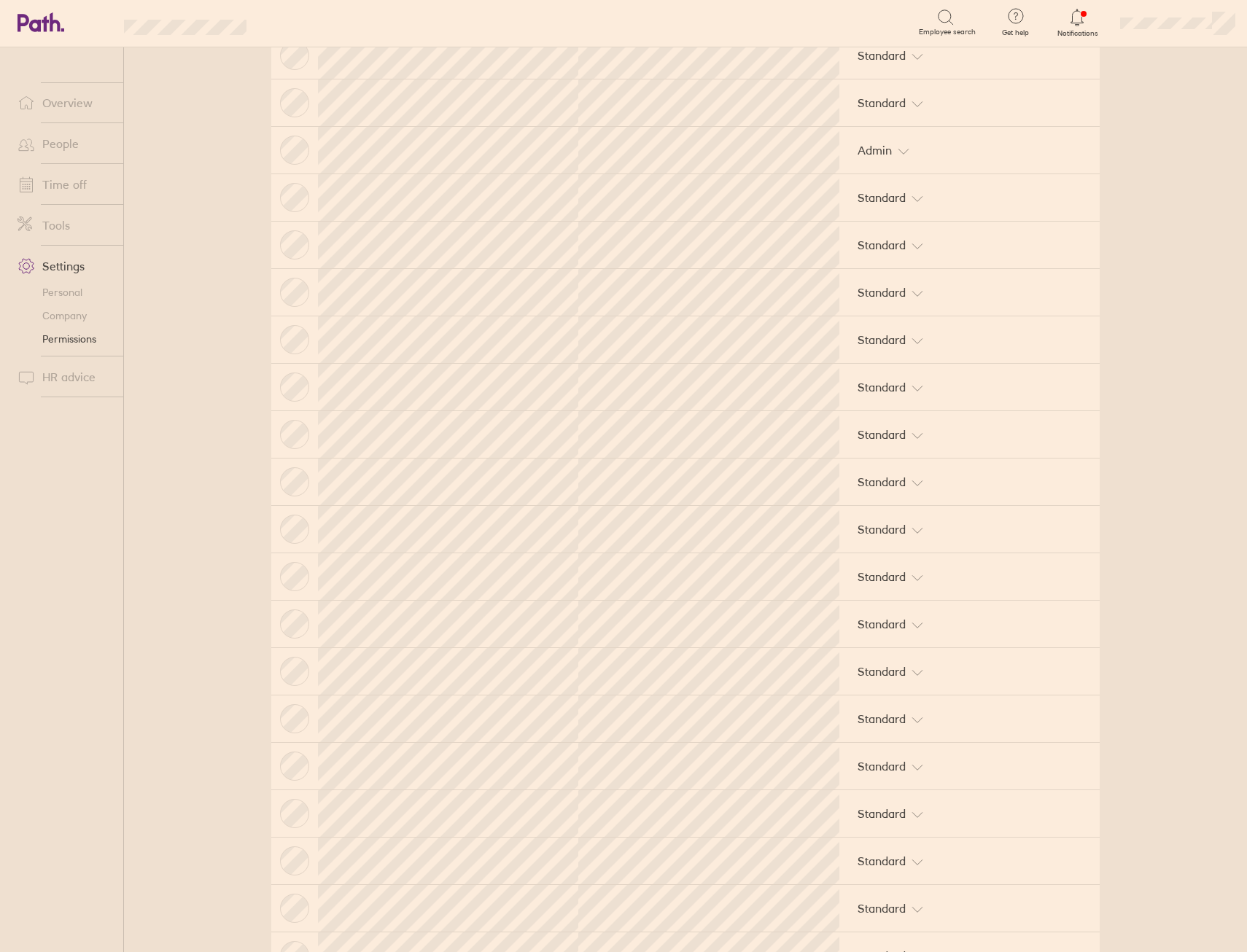
scroll to position [214, 0]
click at [912, 441] on icon at bounding box center [918, 438] width 12 height 12
click at [58, 298] on link "Personal" at bounding box center [65, 292] width 118 height 23
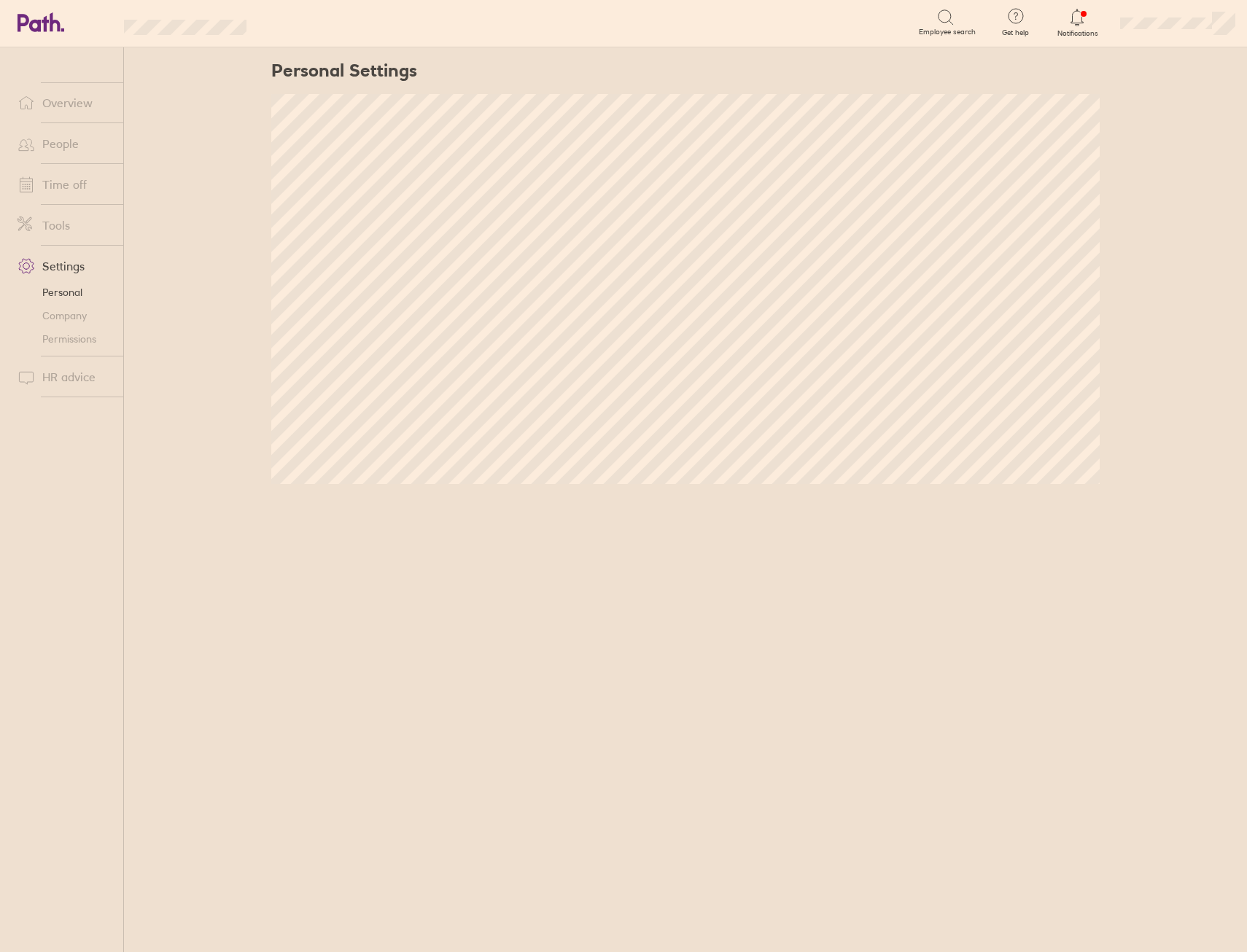
click at [61, 311] on link "Company" at bounding box center [65, 315] width 118 height 23
click at [35, 148] on span at bounding box center [24, 143] width 37 height 17
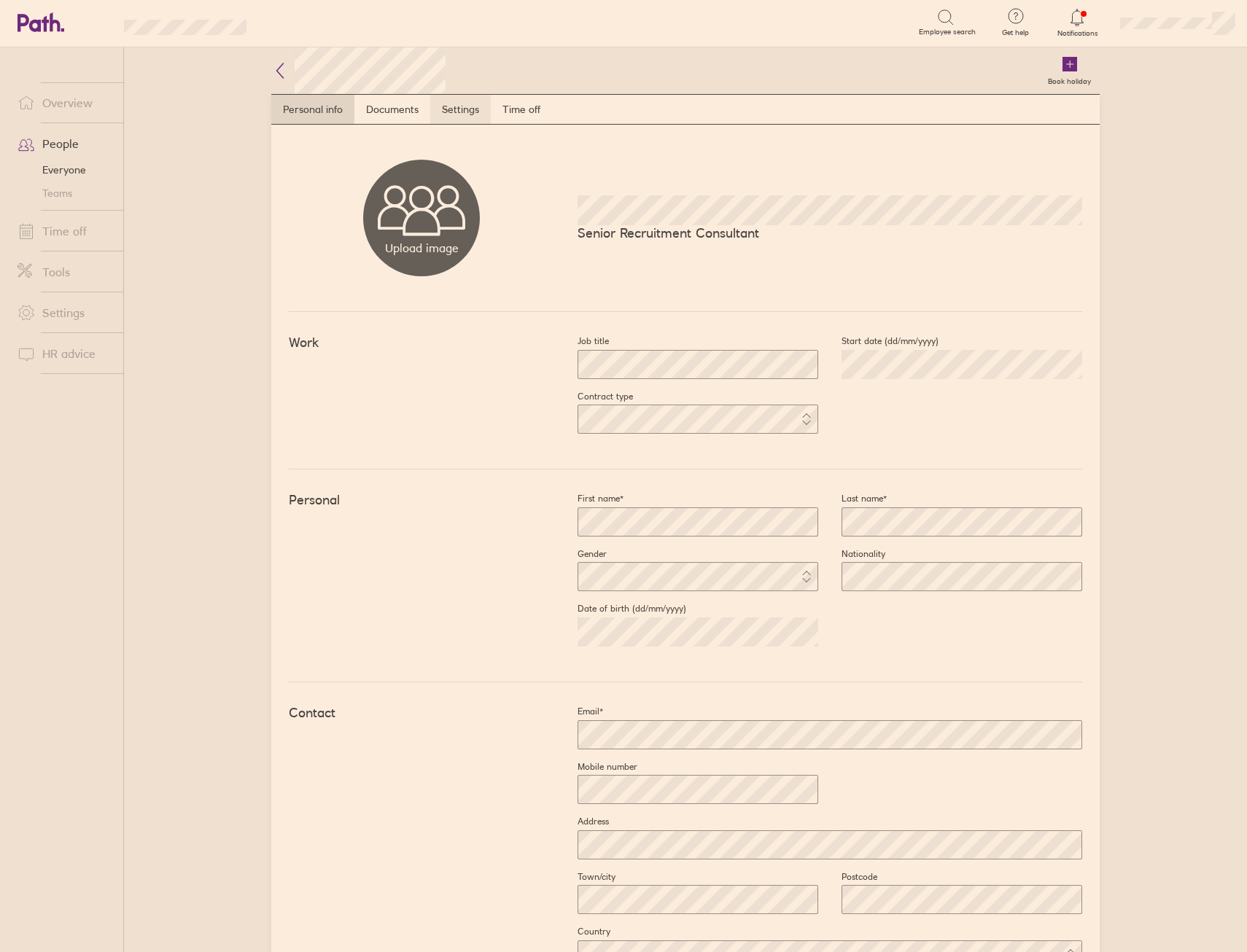
click at [471, 106] on link "Settings" at bounding box center [460, 109] width 61 height 29
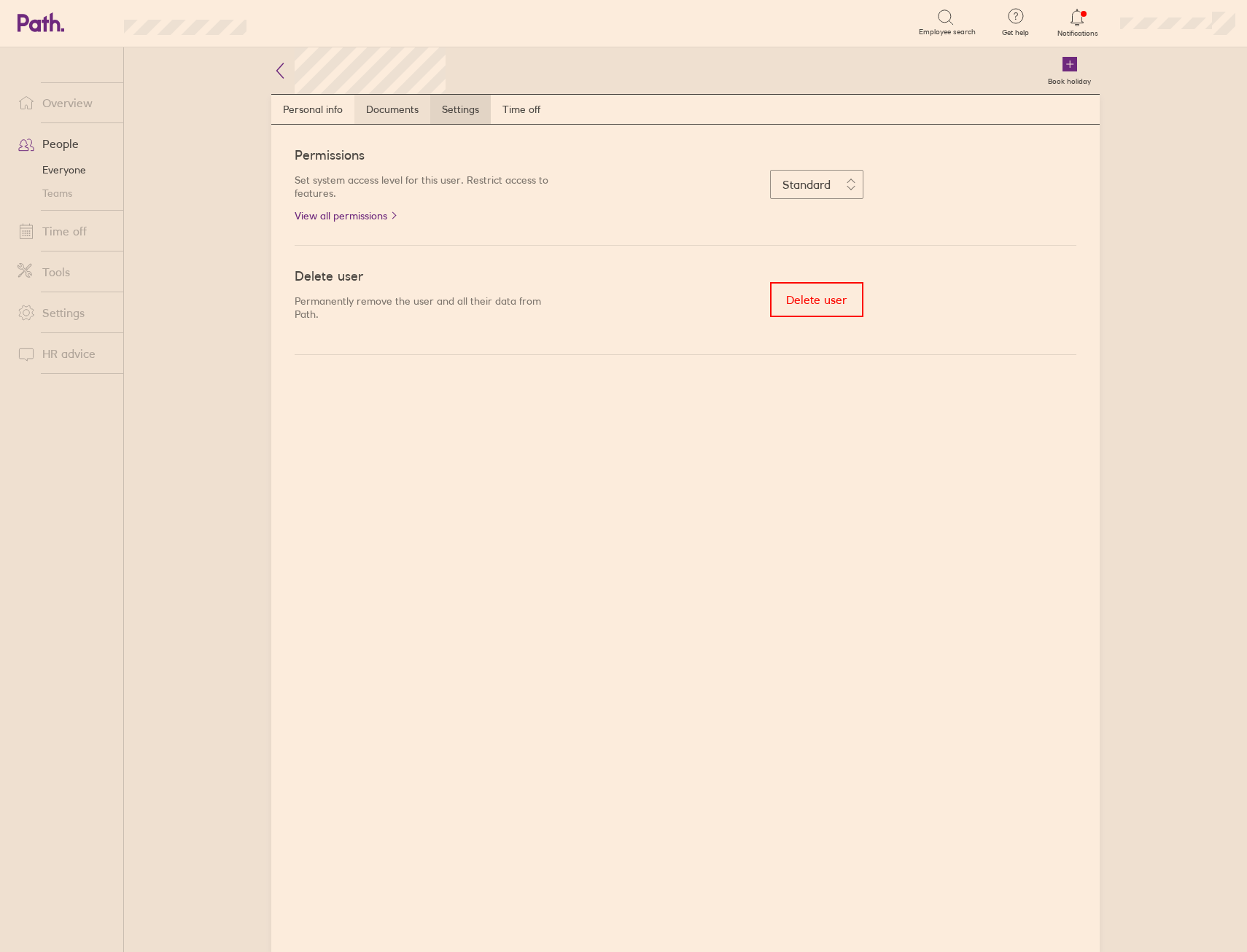
click at [361, 108] on link "Documents" at bounding box center [392, 109] width 76 height 29
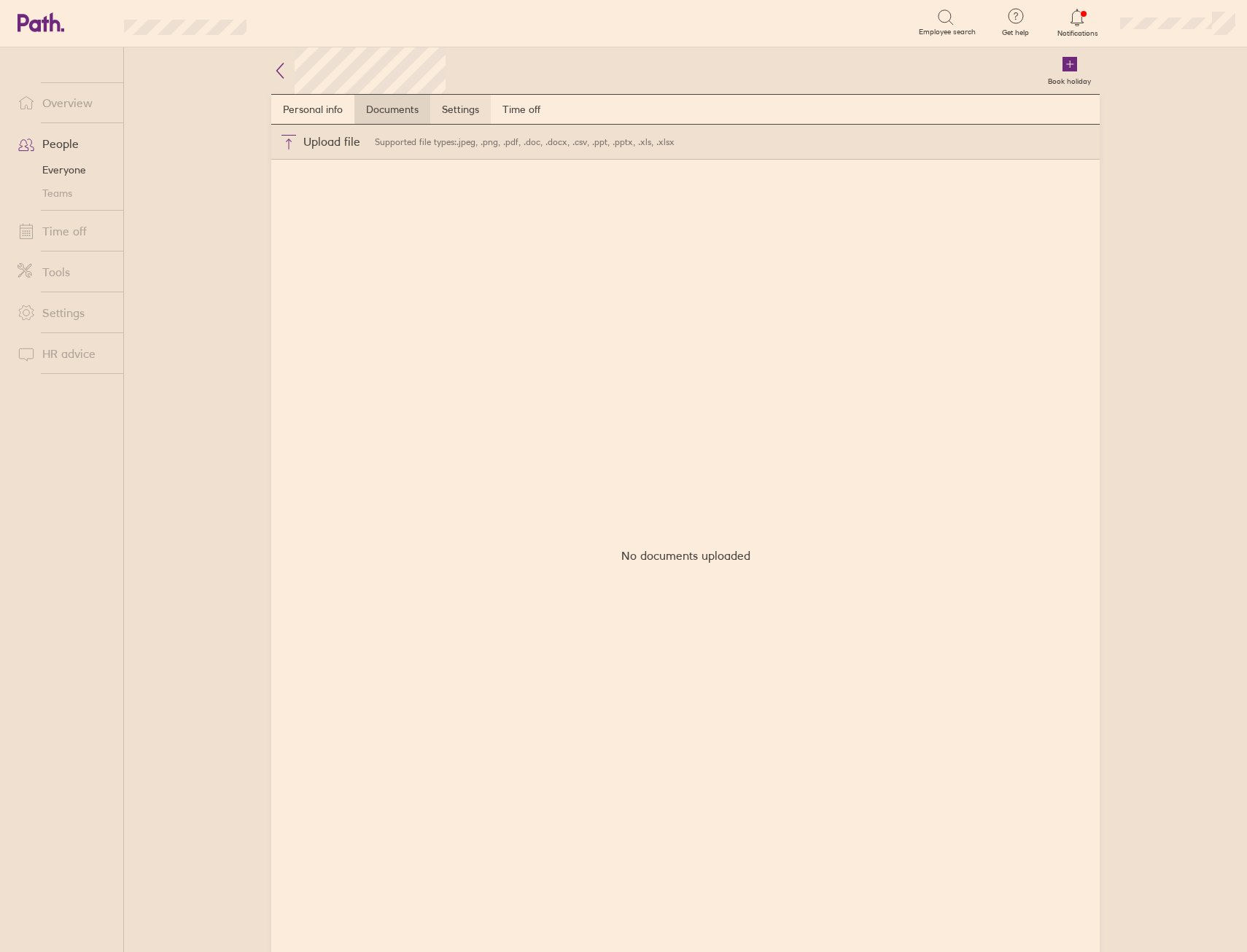
click at [467, 105] on link "Settings" at bounding box center [460, 109] width 61 height 29
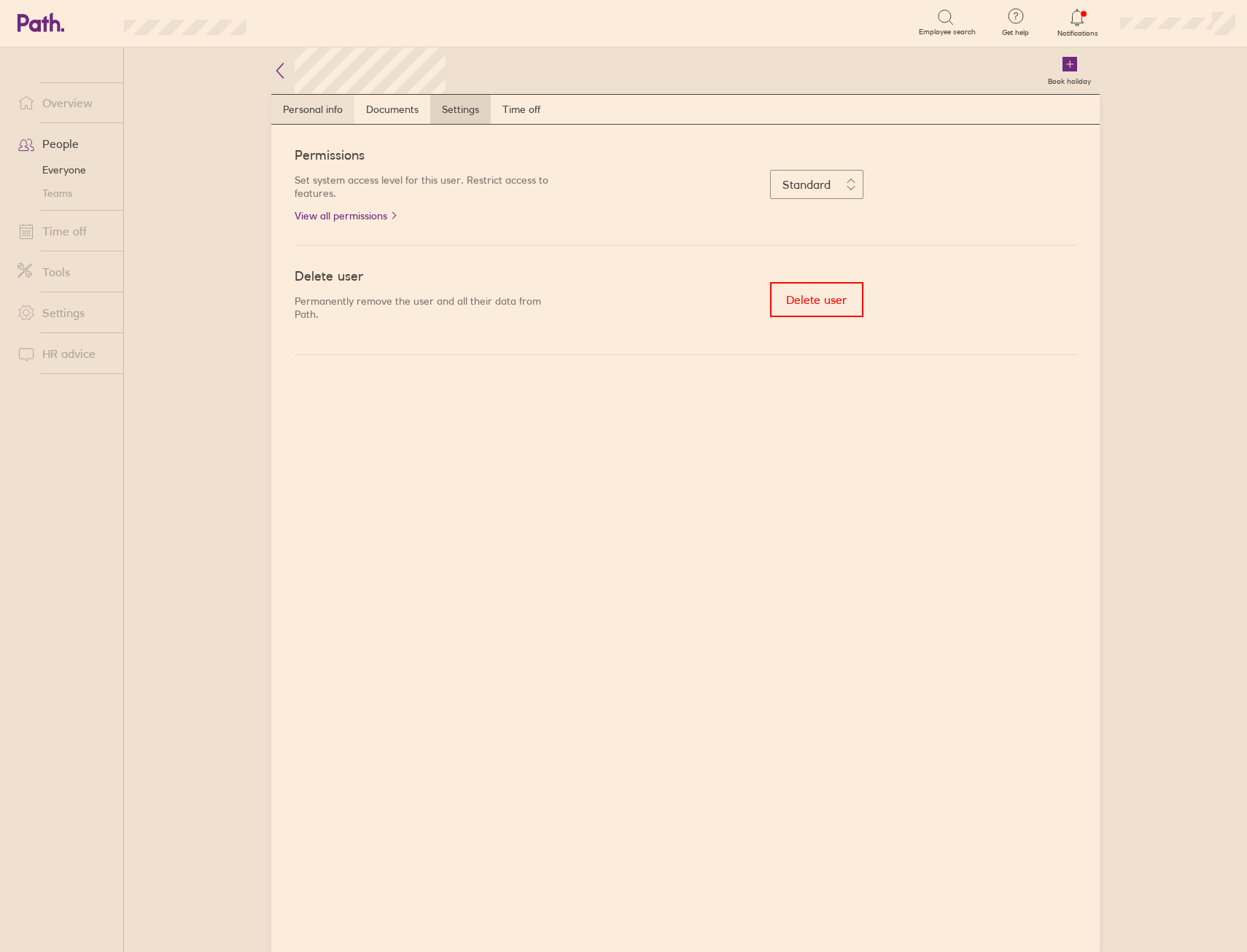
click at [307, 107] on link "Personal info" at bounding box center [313, 109] width 83 height 29
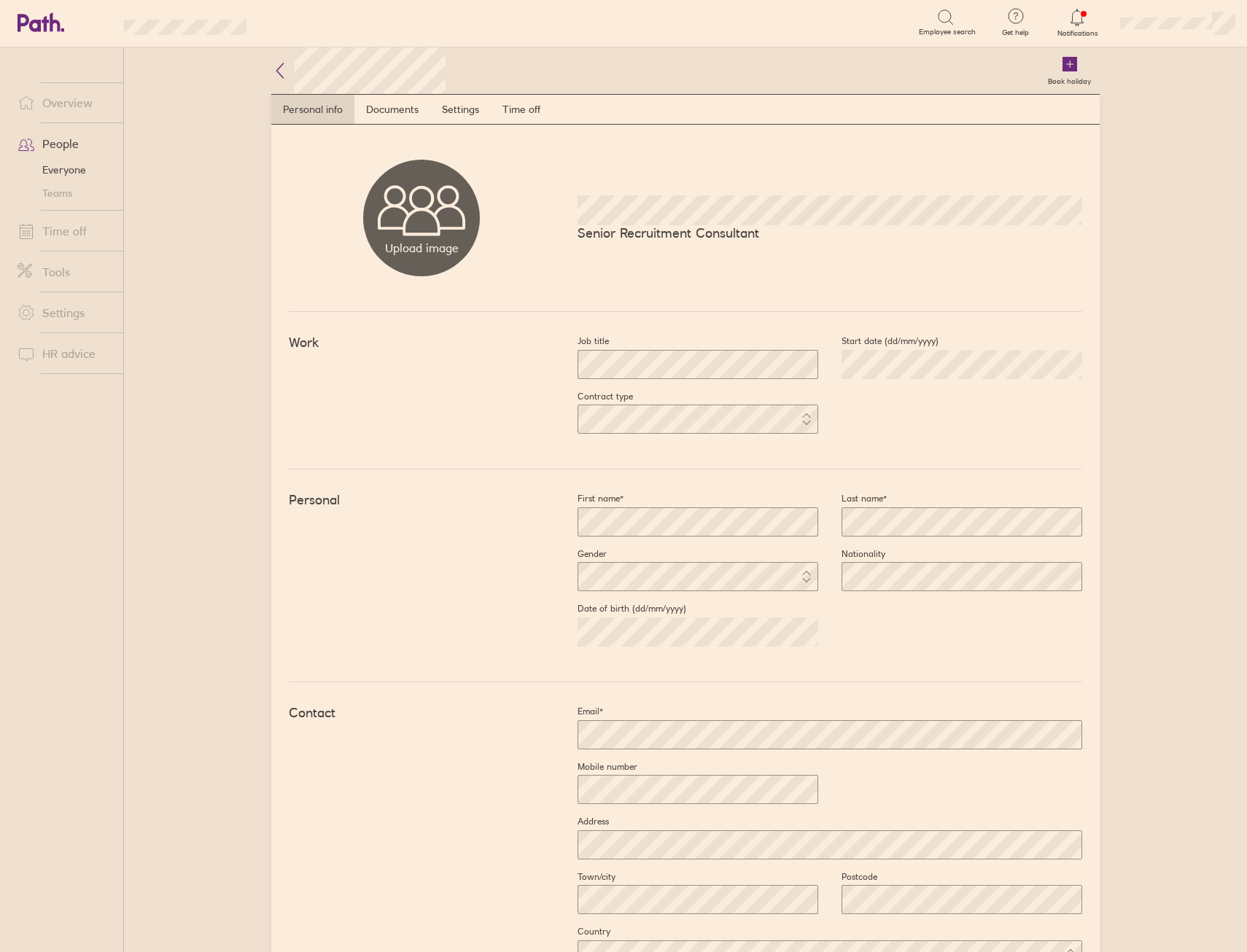
click at [278, 81] on h2 at bounding box center [359, 71] width 174 height 47
click at [58, 192] on link "Teams" at bounding box center [65, 193] width 118 height 23
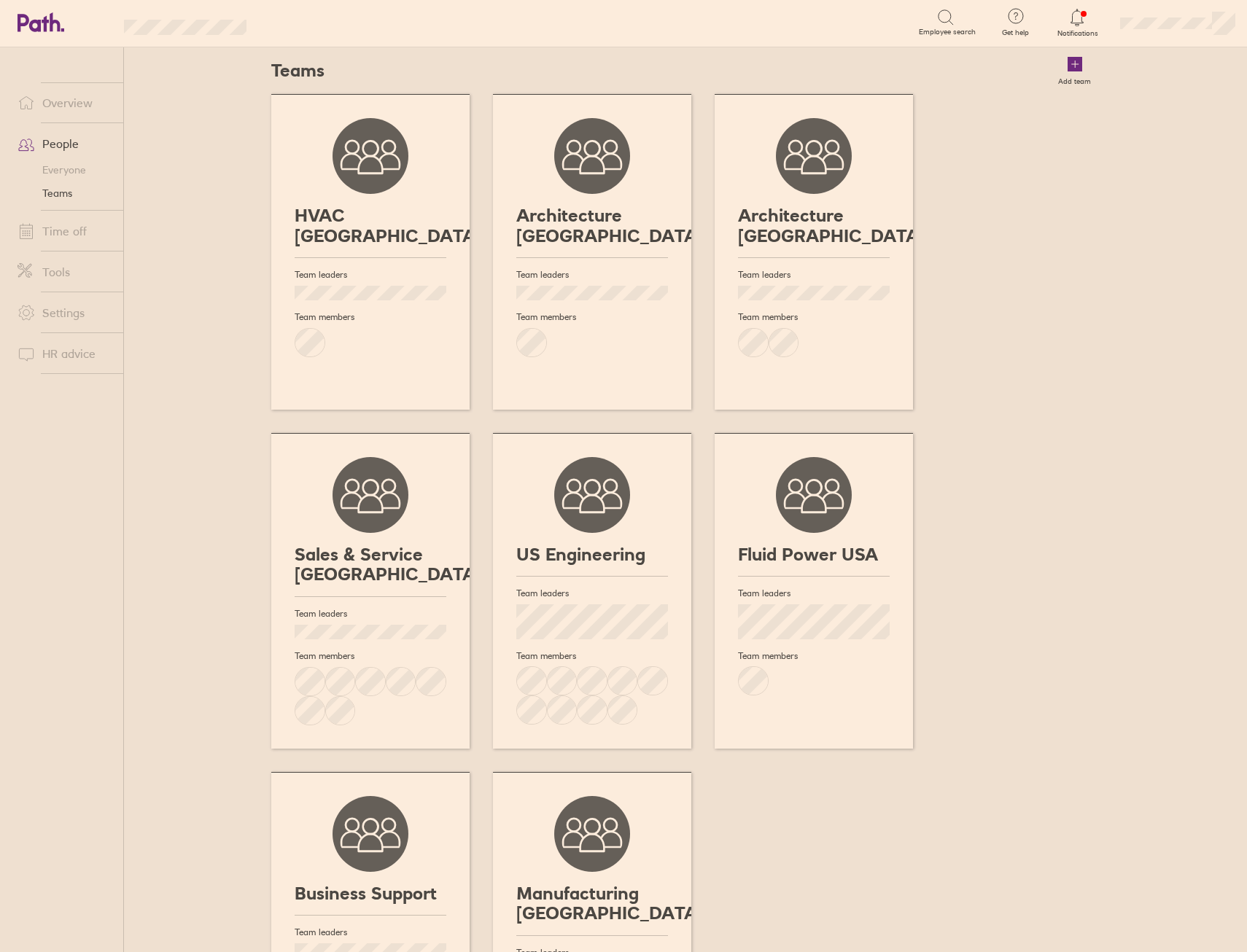
click at [783, 545] on h3 "Fluid Power USA" at bounding box center [814, 555] width 152 height 20
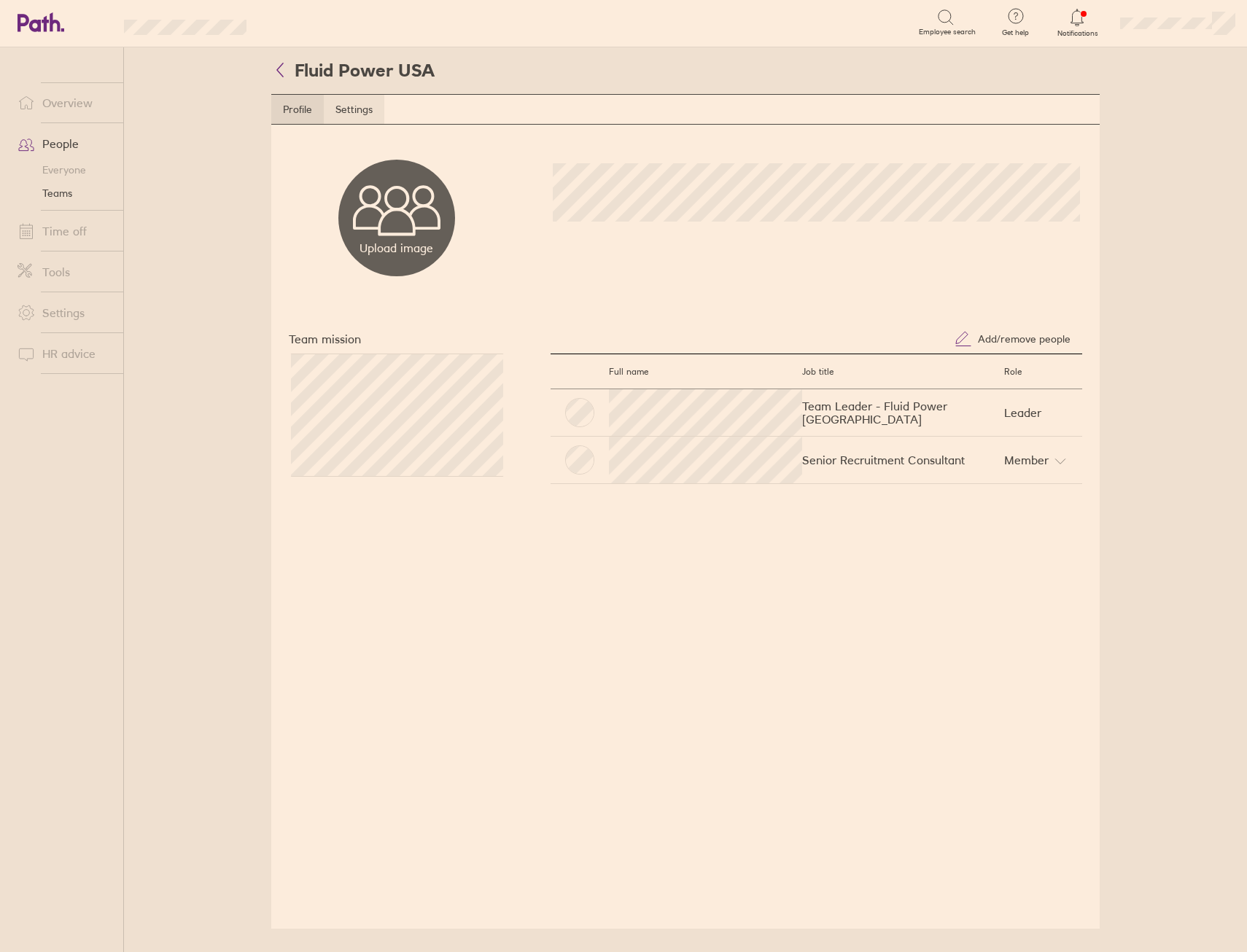
click at [359, 106] on link "Settings" at bounding box center [354, 109] width 61 height 29
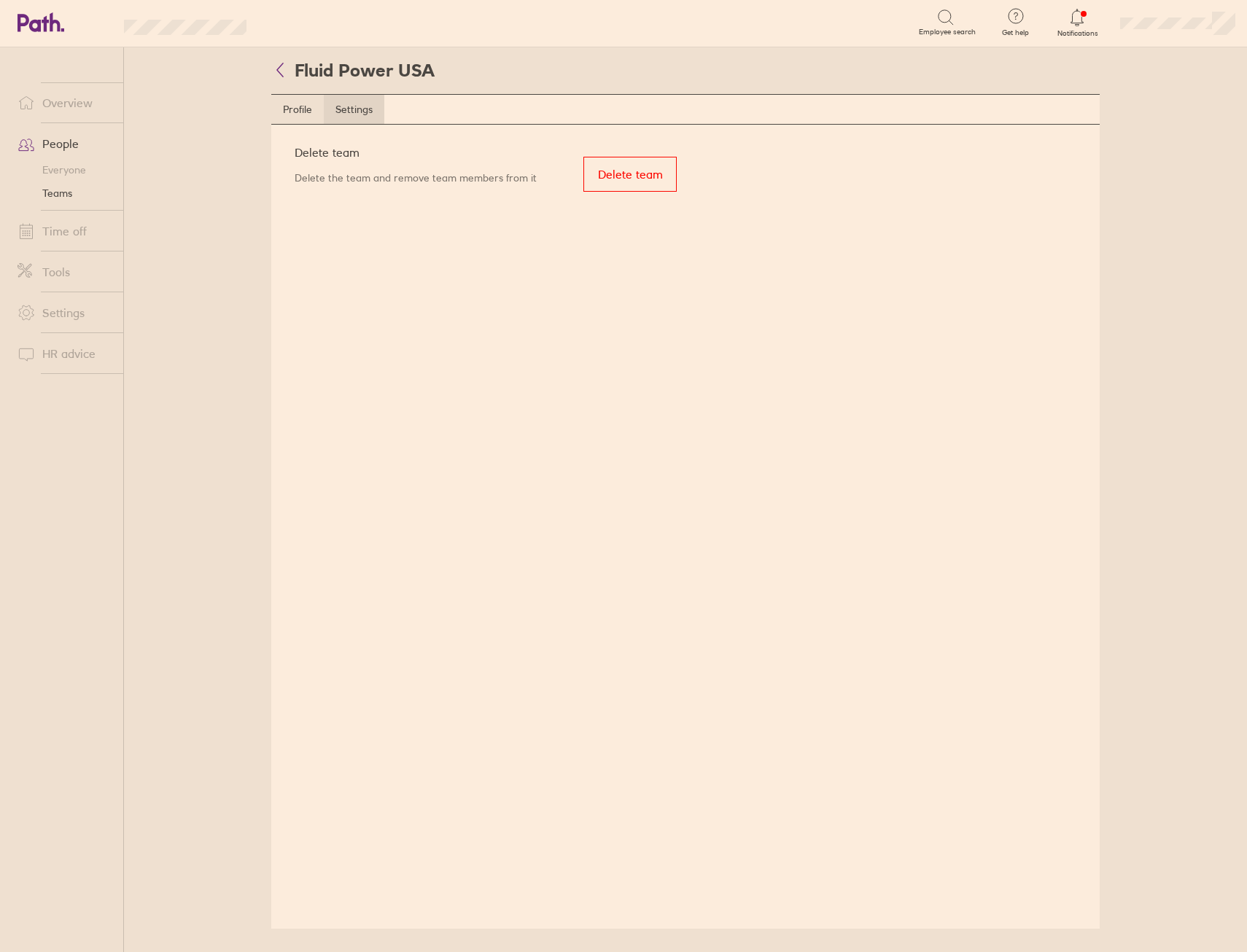
click at [292, 123] on link "Profile" at bounding box center [297, 109] width 52 height 29
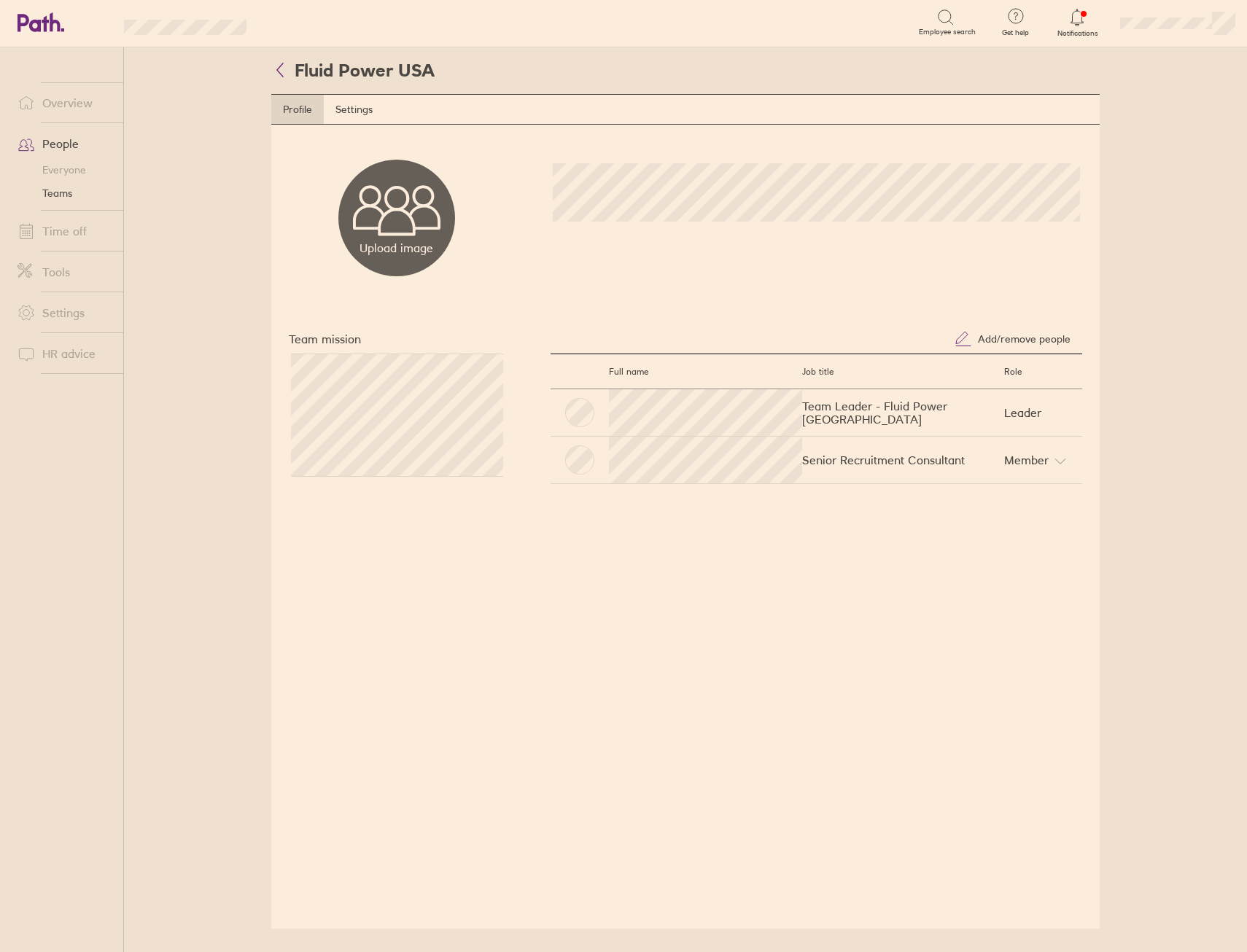
click at [67, 112] on link "Overview" at bounding box center [65, 102] width 118 height 29
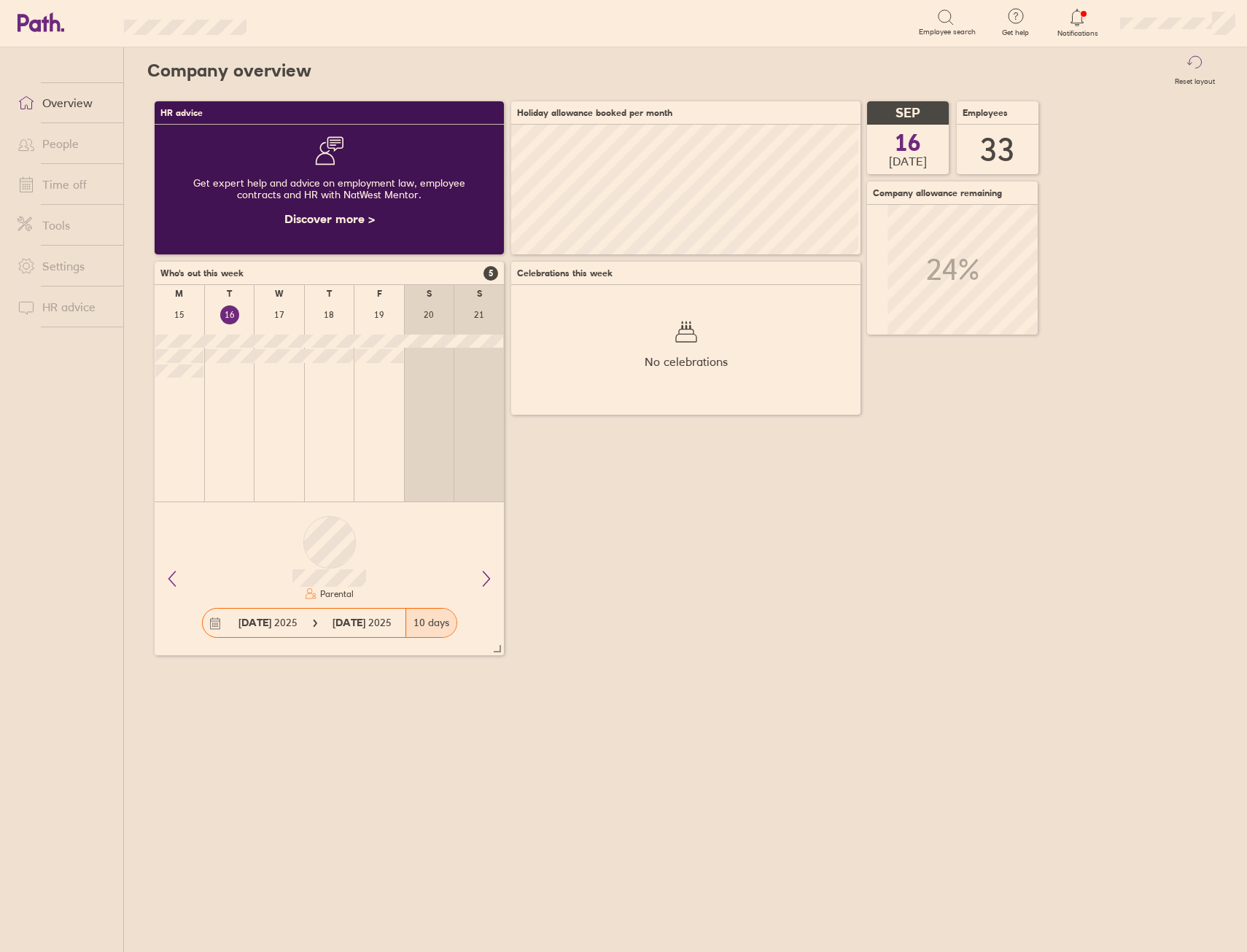
scroll to position [130, 349]
click at [72, 187] on link "Time off" at bounding box center [65, 184] width 118 height 29
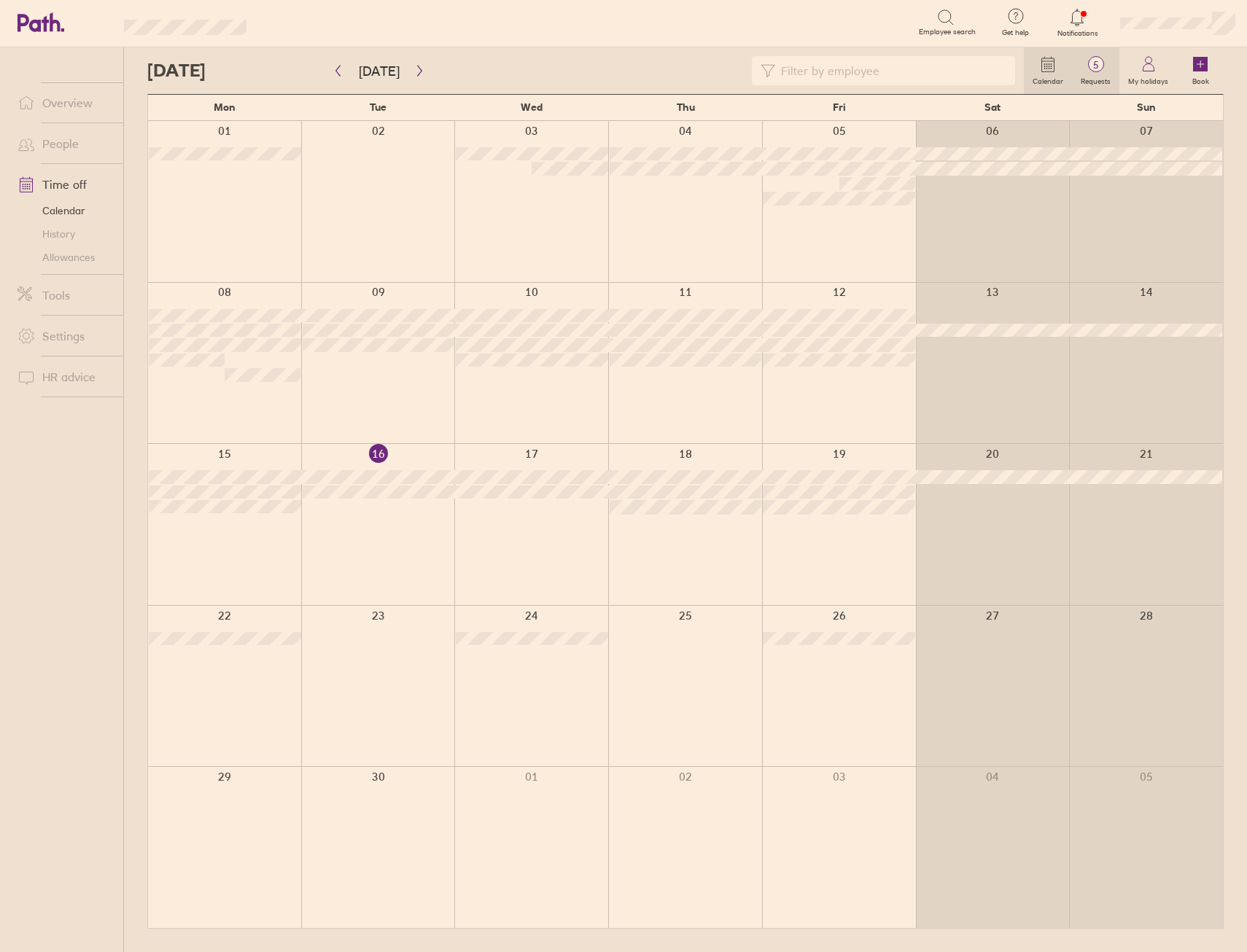
click at [1107, 82] on label "Requests" at bounding box center [1097, 79] width 48 height 13
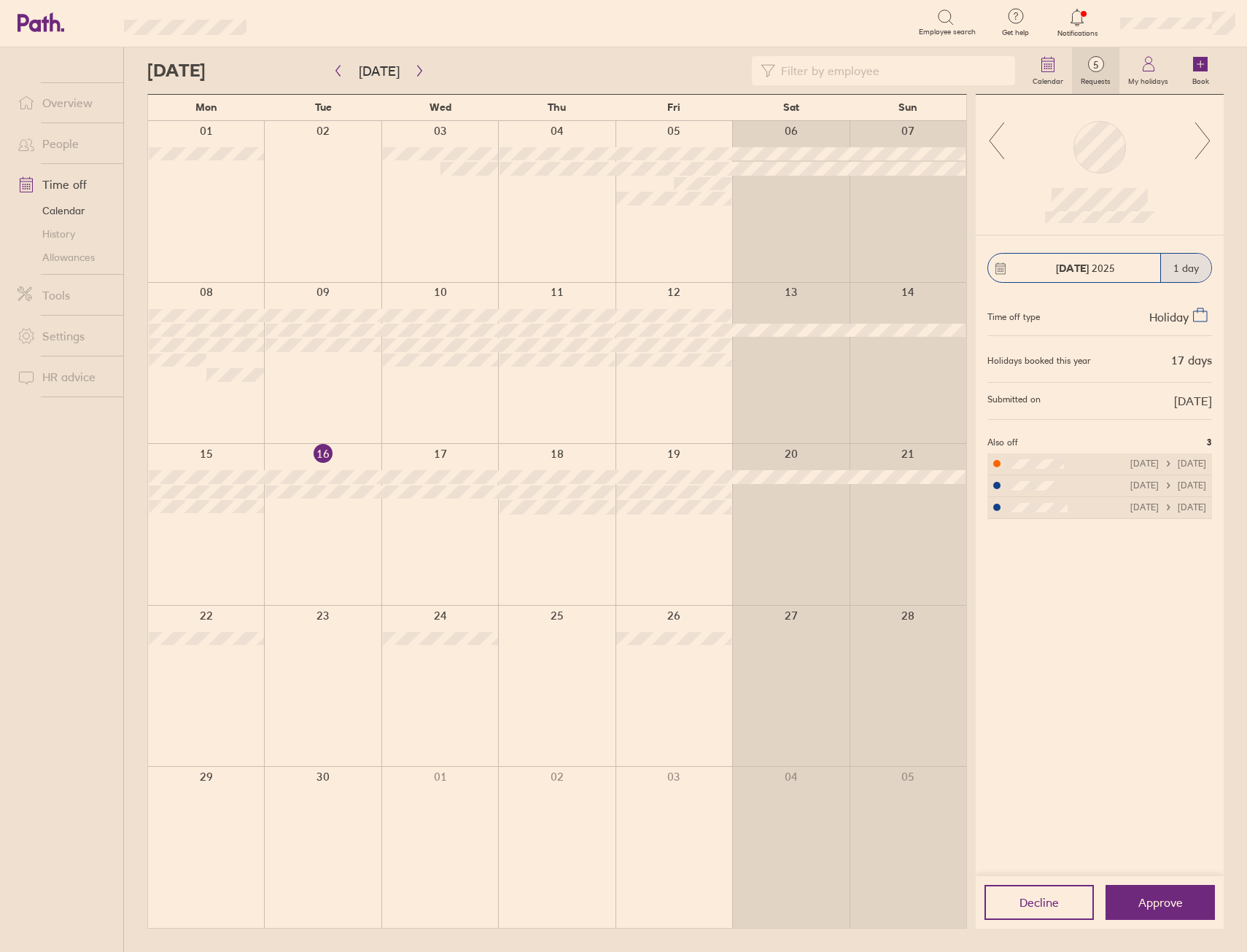
click at [1208, 143] on icon at bounding box center [1203, 141] width 18 height 39
click at [1196, 126] on icon at bounding box center [1203, 141] width 18 height 39
click at [1077, 25] on icon at bounding box center [1077, 17] width 17 height 17
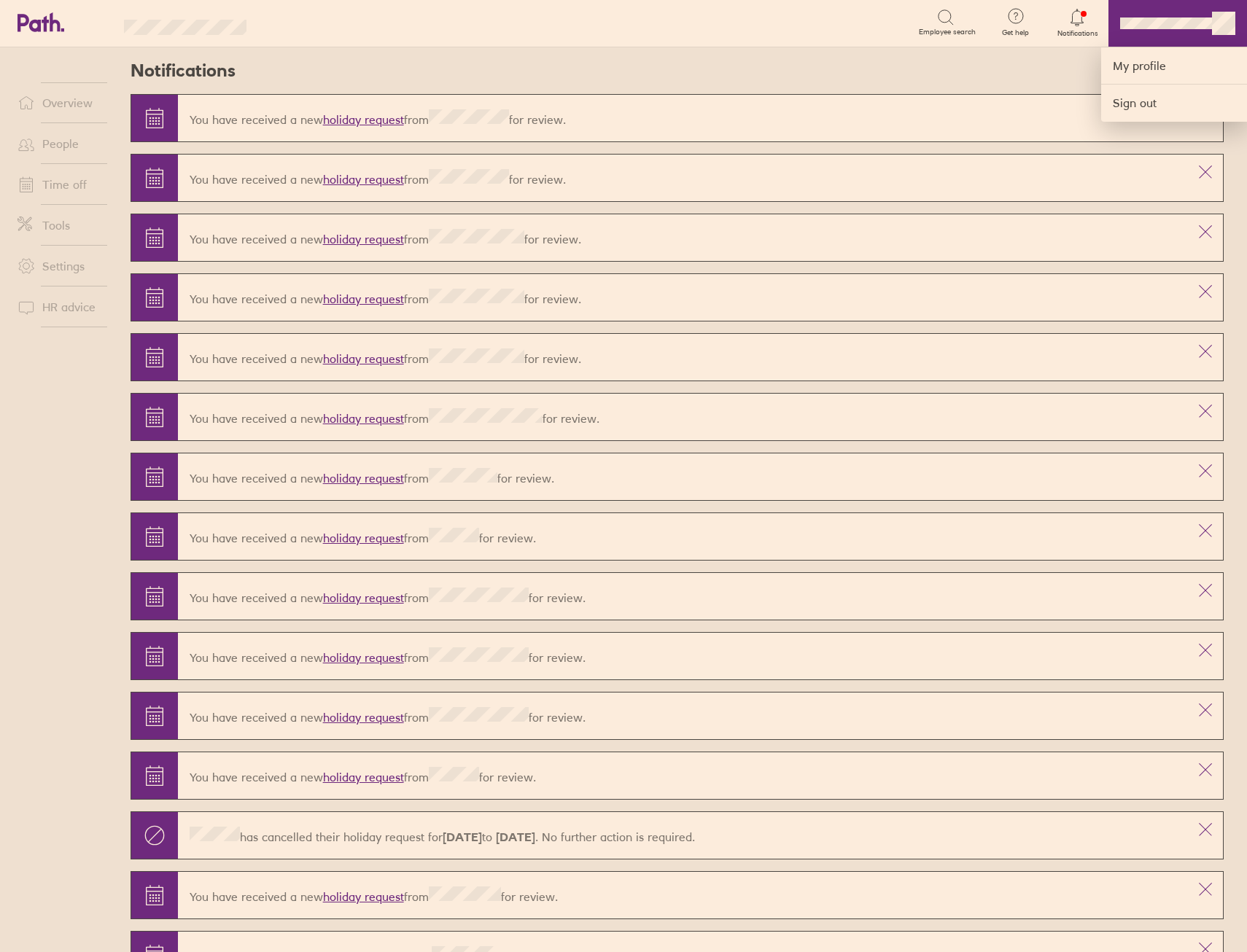
click at [1231, 24] on div at bounding box center [624, 476] width 1247 height 952
